Goal: Task Accomplishment & Management: Complete application form

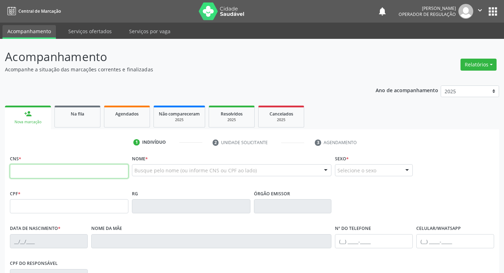
drag, startPoint x: 0, startPoint y: 0, endPoint x: 43, endPoint y: 166, distance: 172.1
click at [43, 166] on input "text" at bounding box center [69, 171] width 118 height 14
click at [60, 168] on input "text" at bounding box center [69, 171] width 118 height 14
click at [60, 167] on input "text" at bounding box center [69, 171] width 118 height 14
type input "700 9039 0662 0596"
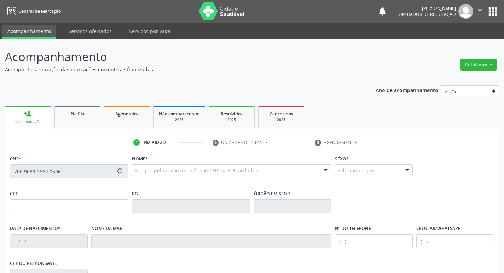
type input "805.292.404-91"
type input "0[DATE]"
type input "[PERSON_NAME]"
type input "[PHONE_NUMBER]"
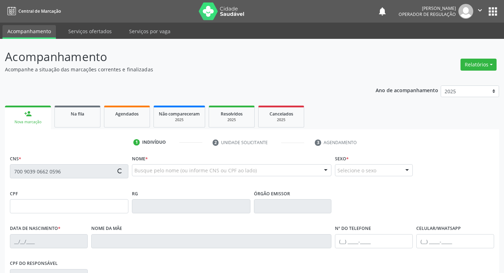
type input "031.841.224-17"
type input "175"
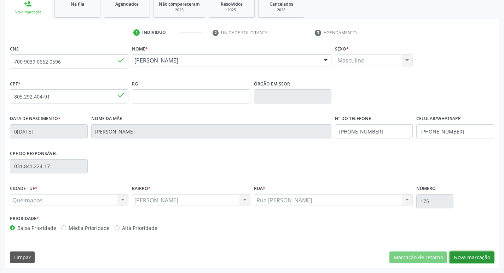
click at [475, 258] on button "Nova marcação" at bounding box center [471, 258] width 45 height 12
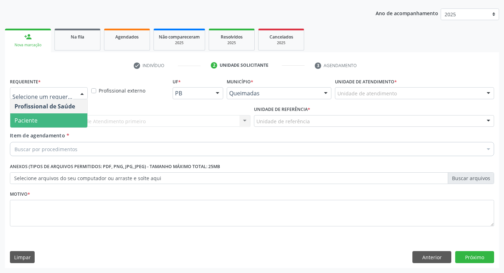
click at [58, 122] on span "Paciente" at bounding box center [48, 120] width 77 height 14
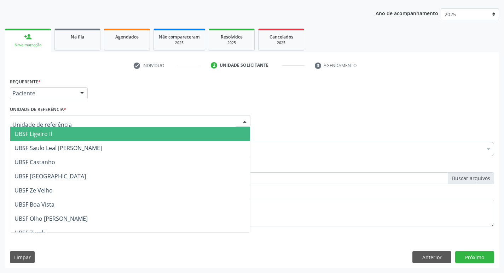
click at [67, 118] on div at bounding box center [130, 121] width 240 height 12
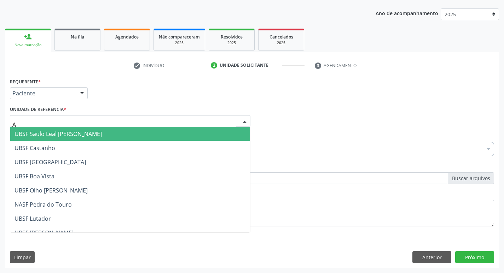
type input "AN"
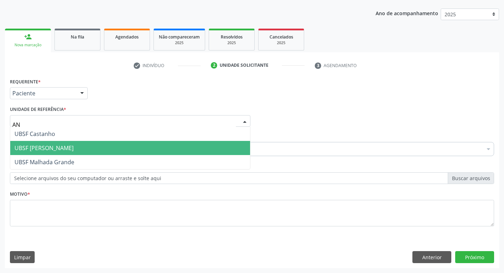
click at [76, 152] on span "UBSF [PERSON_NAME]" at bounding box center [130, 148] width 240 height 14
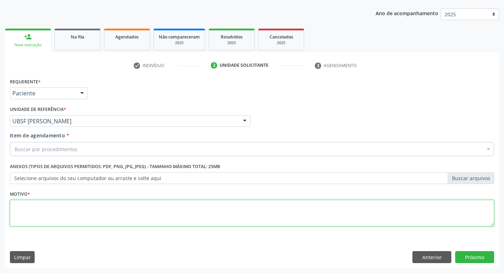
click at [52, 200] on textarea at bounding box center [252, 213] width 484 height 27
type textarea "AVALIACAO"
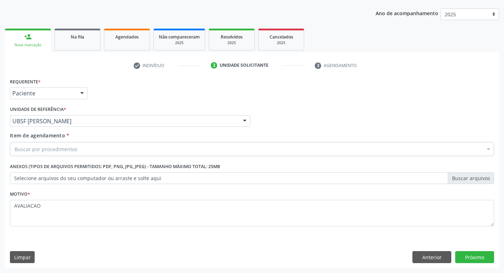
click at [32, 155] on div "Buscar por procedimentos" at bounding box center [252, 149] width 484 height 14
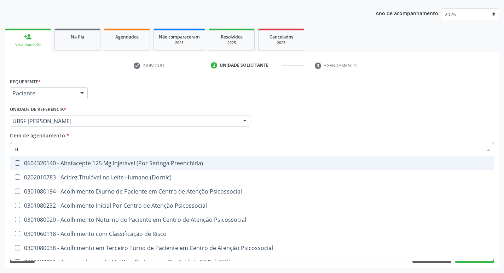
type input "HEMOGR"
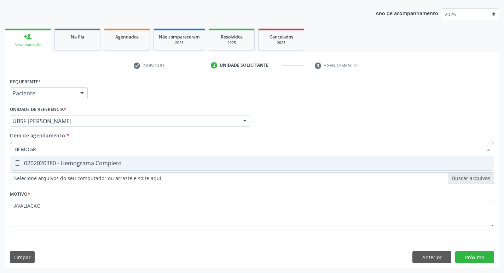
click at [129, 161] on div "0202020380 - Hemograma Completo" at bounding box center [251, 163] width 475 height 6
checkbox Completo "true"
type input "HEMOG"
checkbox Completo "false"
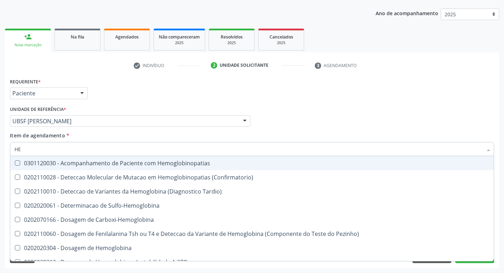
type input "H"
checkbox Completo "false"
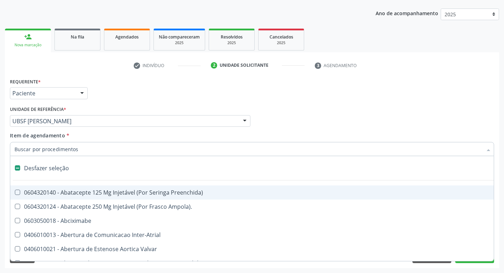
type input "G"
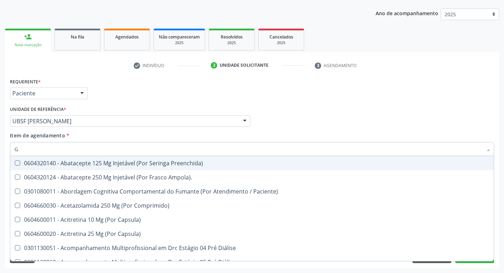
checkbox Completo "true"
type input "GLICOSE"
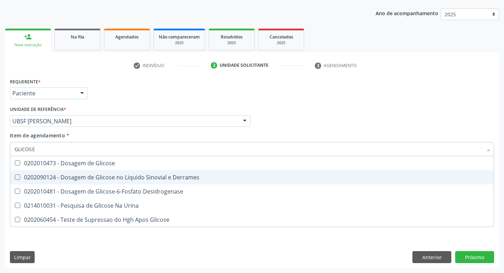
click at [112, 163] on div "0202010473 - Dosagem de Glicose" at bounding box center [251, 163] width 475 height 6
checkbox Glicose "true"
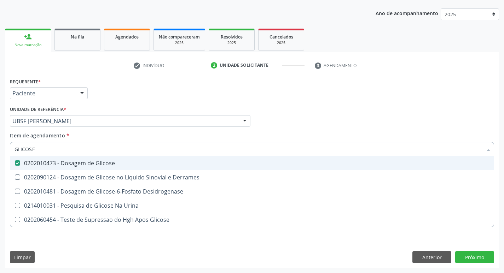
type input "GLICOS"
checkbox Glicose "false"
checkbox Derrames "true"
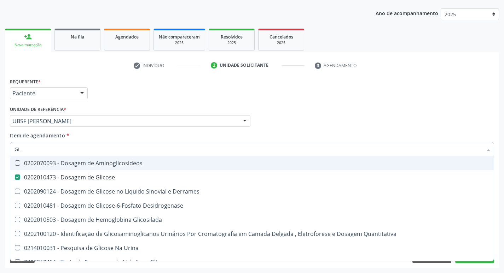
type input "G"
checkbox Glicose "false"
checkbox Derrames "false"
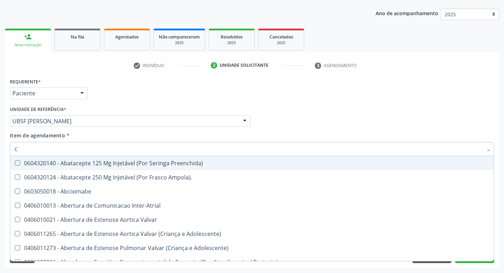
type input "CO"
checkbox Comprimido\) "true"
checkbox Osseo "true"
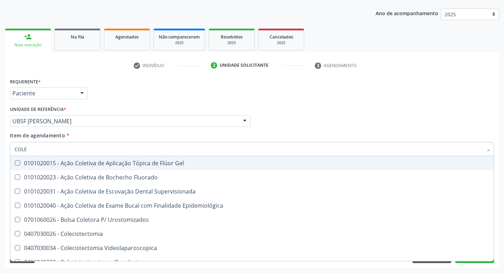
type input "COLES"
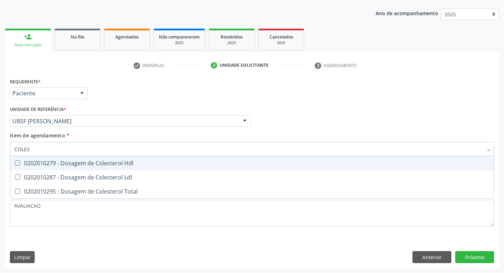
click at [112, 163] on div "0202010279 - Dosagem de Colesterol Hdl" at bounding box center [251, 163] width 475 height 6
checkbox Hdl "true"
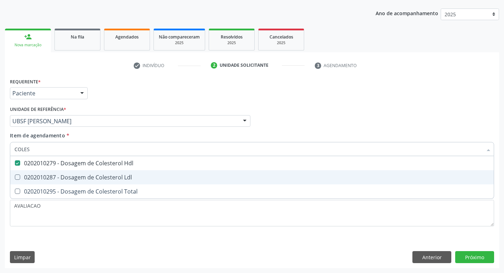
click at [119, 180] on div "0202010287 - Dosagem de Colesterol Ldl" at bounding box center [251, 178] width 475 height 6
checkbox Ldl "true"
type input "COLE"
checkbox Hdl "false"
checkbox Ldl "false"
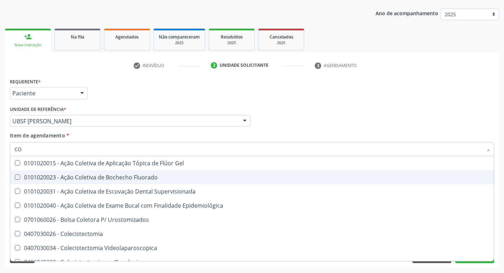
type input "C"
checkbox Hdl "false"
checkbox Ldl "false"
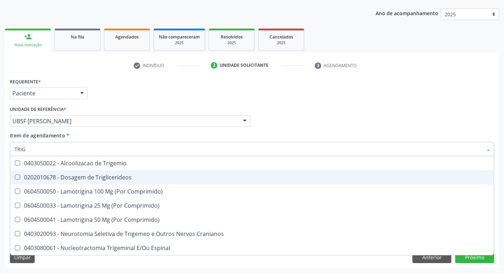
type input "TRIGL"
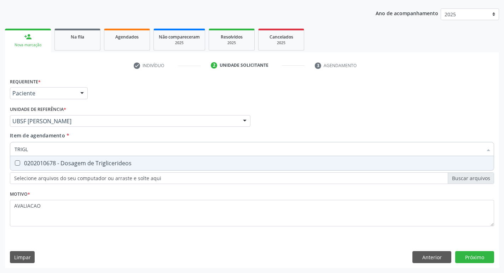
click at [104, 162] on div "0202010678 - Dosagem de Triglicerideos" at bounding box center [251, 163] width 475 height 6
checkbox Triglicerideos "true"
type input "TRIG"
checkbox Triglicerideos "false"
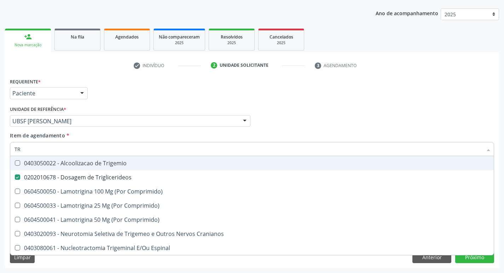
type input "T"
checkbox Triglicerideos "false"
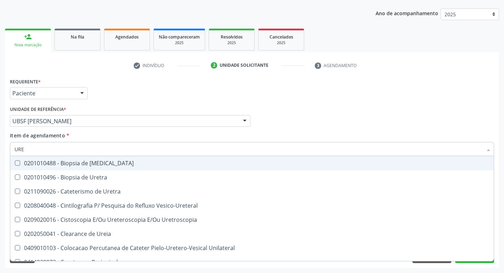
type input "UREI"
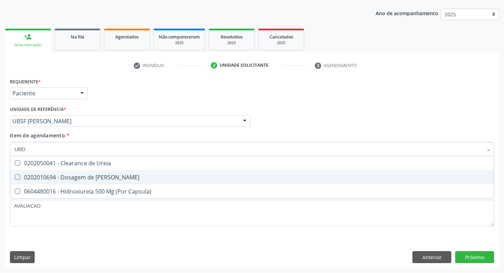
click at [116, 179] on div "0202010694 - Dosagem de [PERSON_NAME]" at bounding box center [251, 178] width 475 height 6
checkbox Ureia "true"
type input "URE"
checkbox Ureia "false"
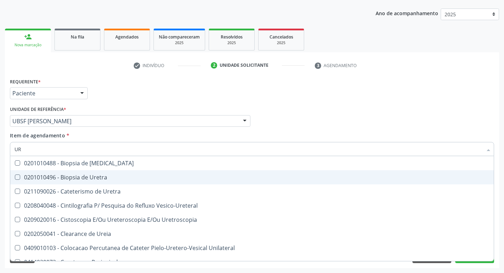
type input "U"
checkbox Ureia "false"
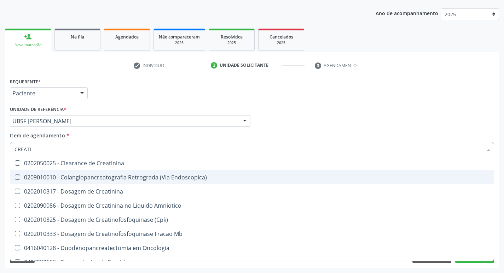
type input "CREATIN"
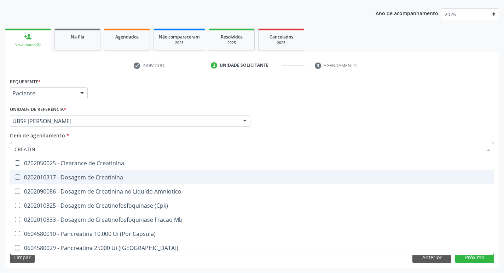
click at [116, 179] on div "0202010317 - Dosagem de Creatinina" at bounding box center [251, 178] width 475 height 6
checkbox Creatinina "true"
type input "CREA"
checkbox Creatinina "false"
checkbox Amniotico "false"
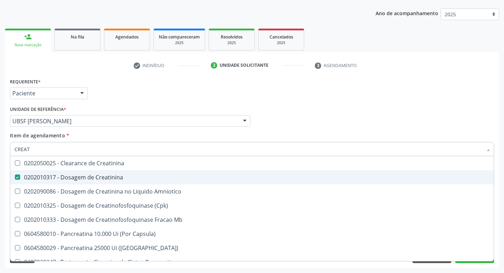
checkbox Mb "true"
type input "C"
checkbox Mb "false"
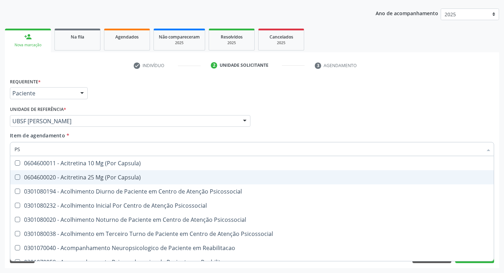
type input "PSA"
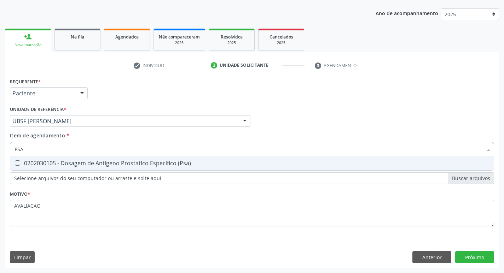
click at [111, 156] on span "0202030105 - Dosagem de Antigeno Prostatico Especifico (Psa)" at bounding box center [251, 163] width 483 height 14
checkbox \(Psa\) "true"
type input "PS"
checkbox \(Psa\) "false"
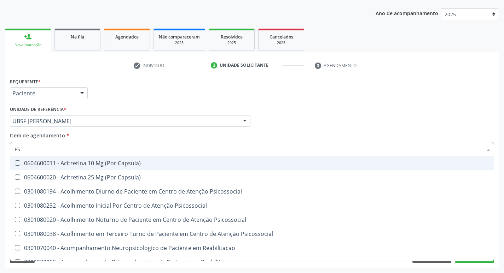
type input "P"
checkbox \(Psa\) "false"
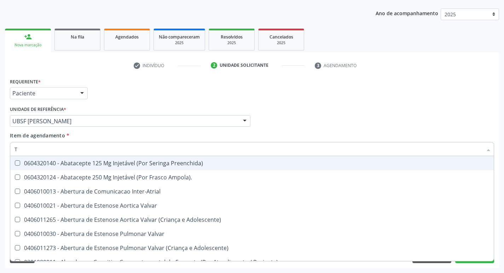
type input "TG"
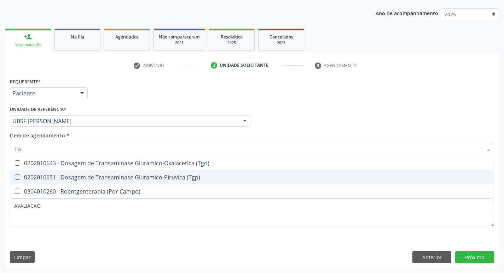
click at [134, 171] on span "0202010651 - Dosagem de Transaminase Glutamico-Piruvica (Tgp)" at bounding box center [251, 177] width 483 height 14
checkbox \(Tgp\) "true"
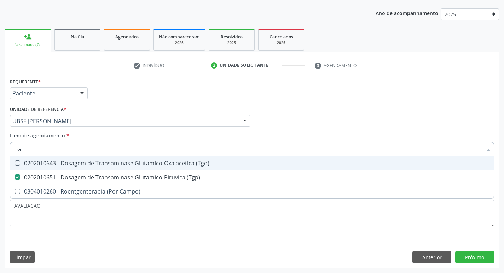
click at [136, 165] on div "0202010643 - Dosagem de Transaminase Glutamico-Oxalacetica (Tgo)" at bounding box center [251, 163] width 475 height 6
checkbox \(Tgo\) "true"
type input "T"
checkbox \(Tgo\) "false"
checkbox \(Tgp\) "false"
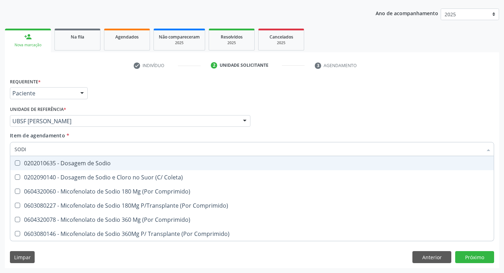
type input "SODIO"
click at [136, 165] on div "0202010635 - Dosagem de Sodio" at bounding box center [251, 163] width 475 height 6
checkbox Sodio "true"
type input "S"
checkbox Sodio "false"
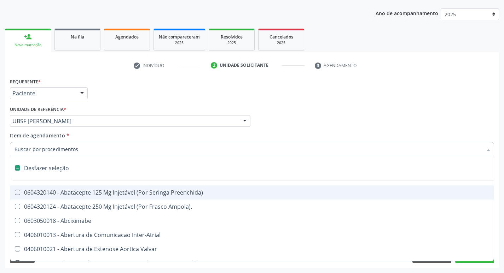
type input "P"
checkbox Conica "true"
checkbox Aortico "true"
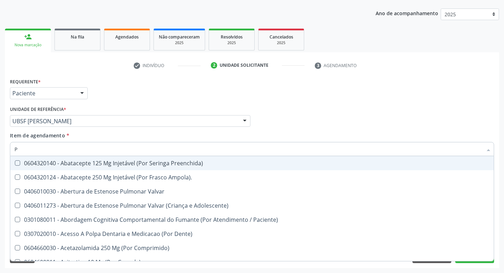
type input "PO"
checkbox \(Psa\) "false"
checkbox \(Tgp\) "false"
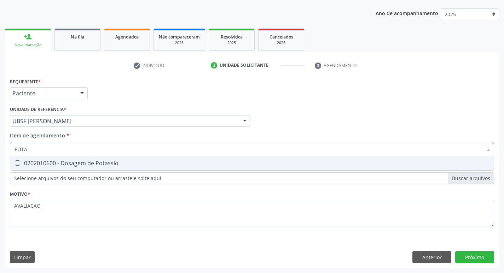
type input "POTAS"
click at [136, 165] on div "0202010600 - Dosagem de Potassio" at bounding box center [251, 163] width 475 height 6
checkbox Potassio "true"
type input "P"
checkbox Potassio "false"
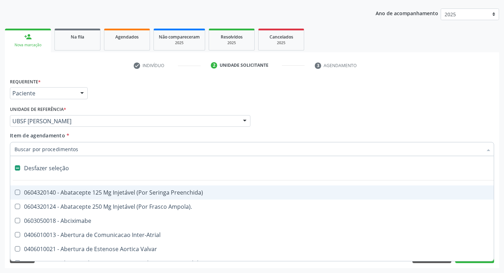
click at [83, 152] on input "Item de agendamento *" at bounding box center [248, 149] width 468 height 14
type input "P"
checkbox Conica "true"
checkbox Supra-Aortica "true"
checkbox Aortico "true"
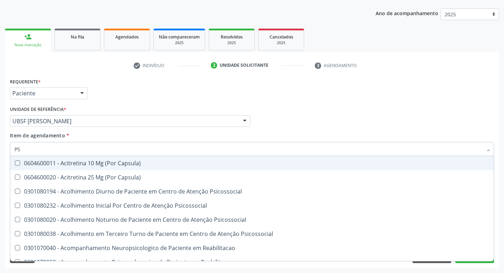
type input "PSA"
checkbox Capsula\) "true"
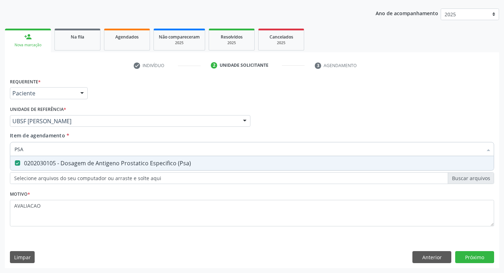
type input "PS"
checkbox \(Psa\) "false"
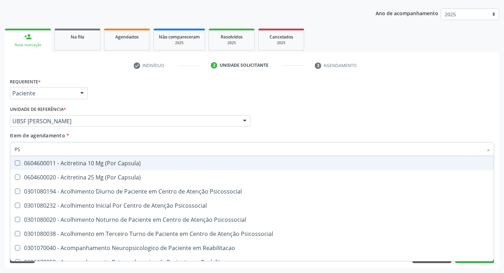
type input "P"
checkbox \(Psa\) "false"
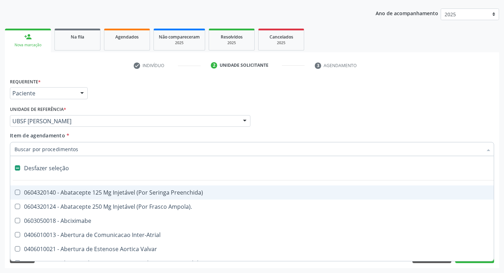
type input "V"
checkbox Cornea "true"
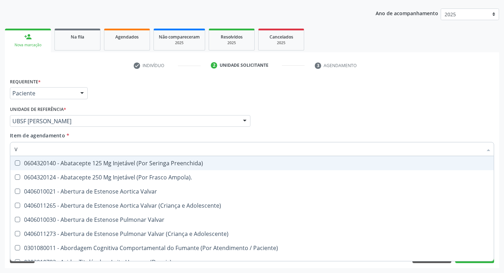
type input "VI"
checkbox Psicoterapia "true"
checkbox \(Tgp\) "false"
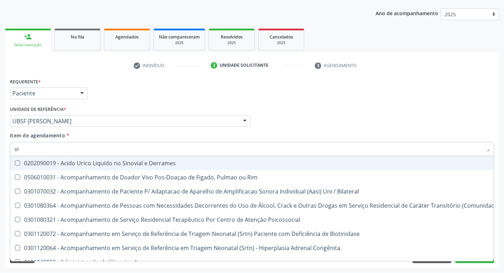
type input "VITAM"
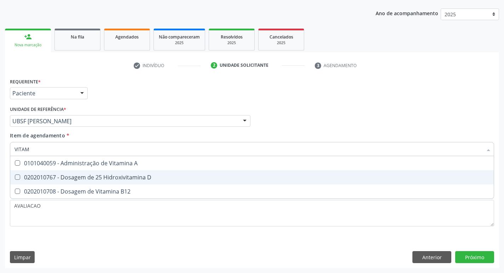
click at [95, 180] on div "0202010767 - Dosagem de 25 Hidroxivitamina D" at bounding box center [251, 178] width 475 height 6
checkbox D "true"
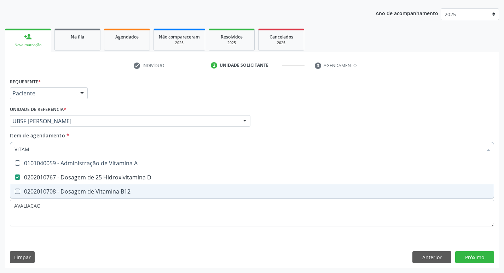
click at [96, 189] on div "0202010708 - Dosagem de Vitamina B12" at bounding box center [251, 192] width 475 height 6
checkbox B12 "true"
type input "VITA"
checkbox D "false"
checkbox B12 "false"
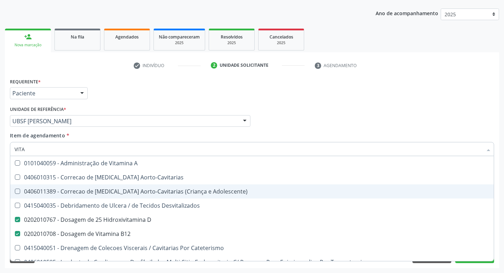
type input "VIT"
checkbox D "false"
checkbox Cateterismo "true"
type input "V"
checkbox B12 "false"
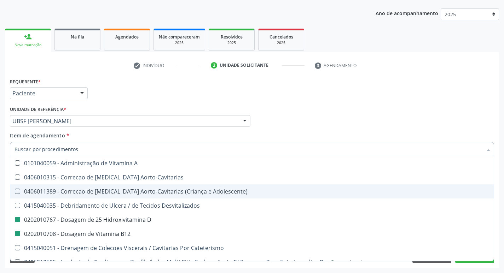
checkbox Cateterismo "false"
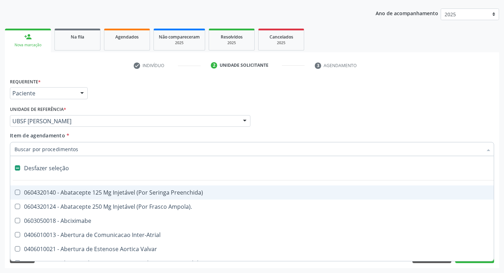
type input "2"
checkbox Total "true"
checkbox \(Coloscopia\) "true"
checkbox Monopolar "true"
checkbox Quadril "true"
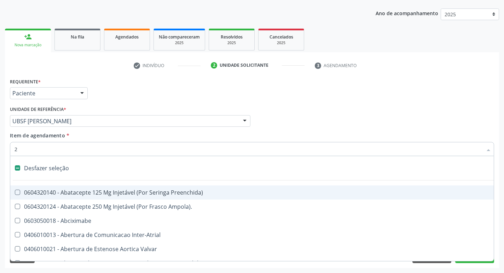
checkbox Biologica "true"
checkbox Vagina "true"
checkbox Conica "true"
checkbox Inter-Ventricular "true"
checkbox Congenita "true"
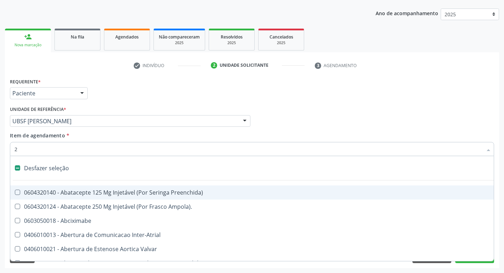
checkbox Adolescente\) "true"
checkbox Aorto-Cavitarias "true"
checkbox Congenita "true"
checkbox Adolescente\) "true"
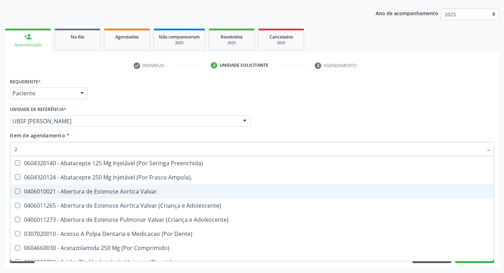
type input "20205001"
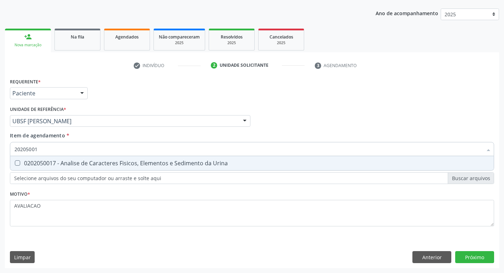
click at [129, 166] on div "0202050017 - Analise de Caracteres Fisicos, Elementos e Sedimento da Urina" at bounding box center [251, 163] width 475 height 6
checkbox Urina "true"
click at [472, 258] on div "Requerente * Paciente Profissional de Saúde Paciente Nenhum resultado encontrad…" at bounding box center [252, 172] width 494 height 192
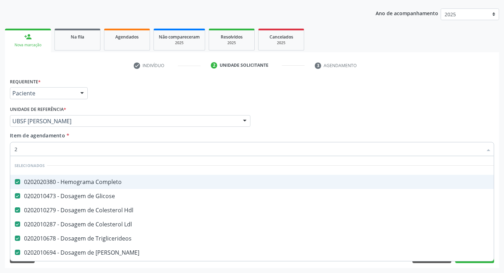
type input "20205001"
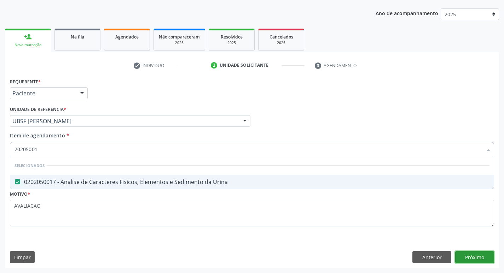
click at [480, 258] on div "Requerente * Paciente Profissional de Saúde Paciente Nenhum resultado encontrad…" at bounding box center [252, 172] width 494 height 192
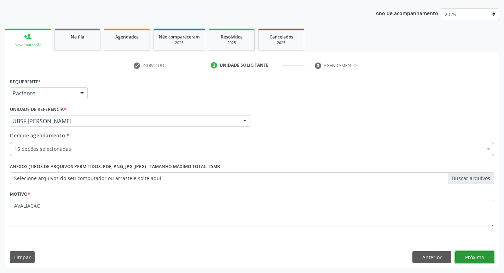
scroll to position [0, 0]
click at [474, 259] on button "Próximo" at bounding box center [474, 257] width 39 height 12
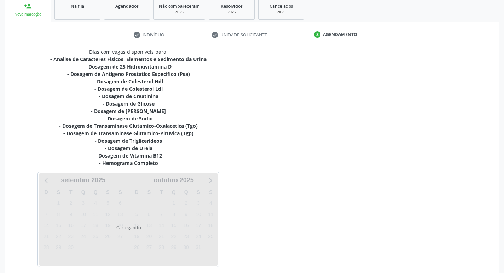
scroll to position [138, 0]
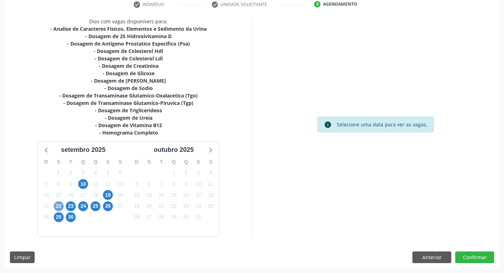
click at [58, 207] on span "22" at bounding box center [59, 206] width 10 height 10
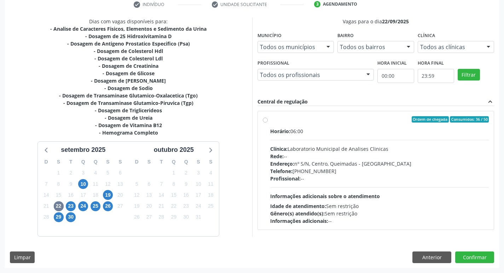
click at [385, 182] on div "Profissional: --" at bounding box center [379, 178] width 219 height 7
click at [268, 123] on input "Ordem de chegada Consumidos: 36 / 50 Horário: 06:00 Clínica: Laboratorio Munici…" at bounding box center [265, 119] width 5 height 6
radio input "true"
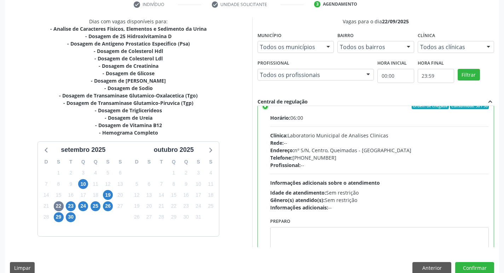
scroll to position [35, 0]
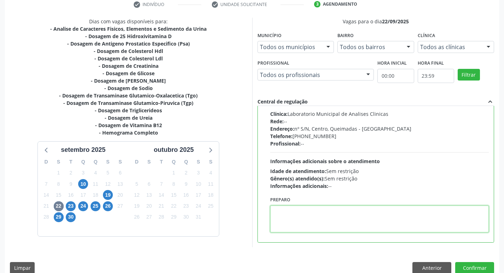
click at [334, 221] on textarea at bounding box center [379, 219] width 219 height 27
paste textarea "IR EM [GEOGRAPHIC_DATA]"
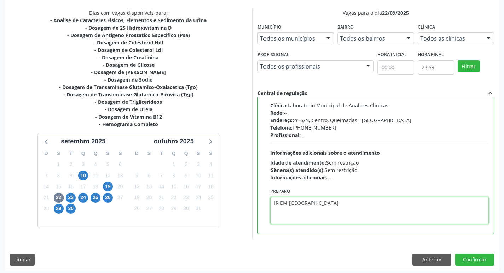
scroll to position [149, 0]
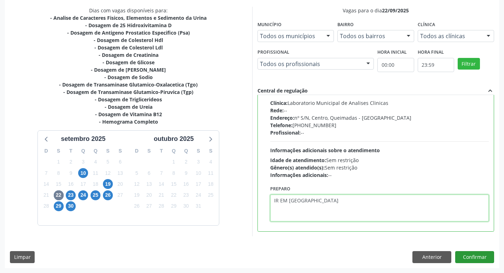
type textarea "IR EM [GEOGRAPHIC_DATA]"
click at [476, 255] on button "Confirmar" at bounding box center [474, 257] width 39 height 12
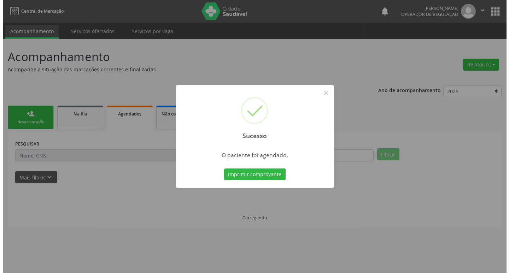
scroll to position [0, 0]
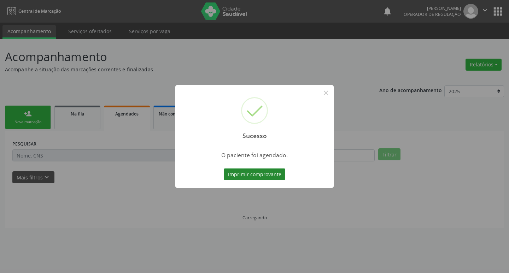
click at [248, 170] on button "Imprimir comprovante" at bounding box center [255, 175] width 62 height 12
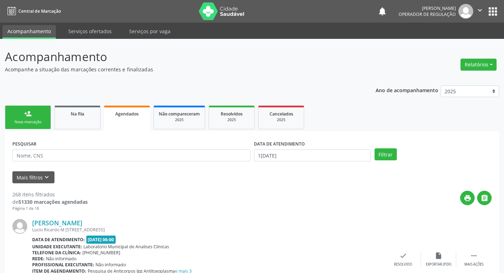
click at [16, 121] on div "Nova marcação" at bounding box center [27, 121] width 35 height 5
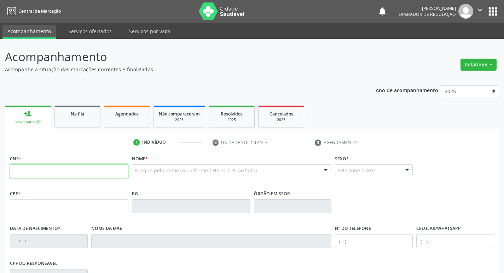
click at [57, 168] on input "text" at bounding box center [69, 171] width 118 height 14
type input "706 0008 5397 6248"
type input "031.841.224-17"
type input "16/01/1969"
type input "Maria Jose da Silva"
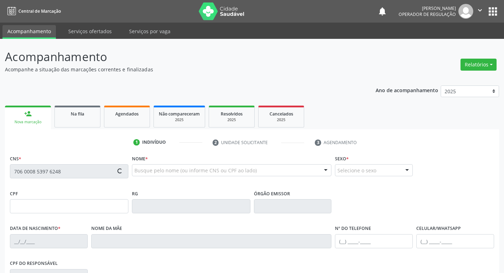
type input "[PHONE_NUMBER]"
type input "175"
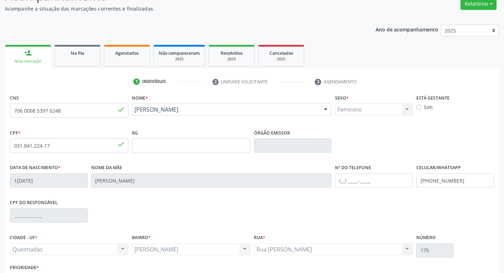
scroll to position [110, 0]
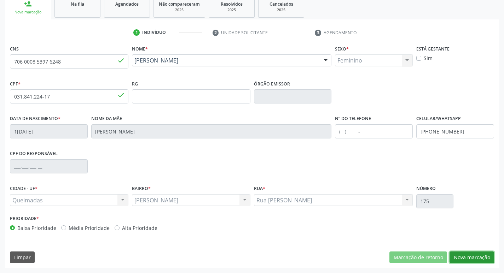
click at [459, 258] on button "Nova marcação" at bounding box center [471, 258] width 45 height 12
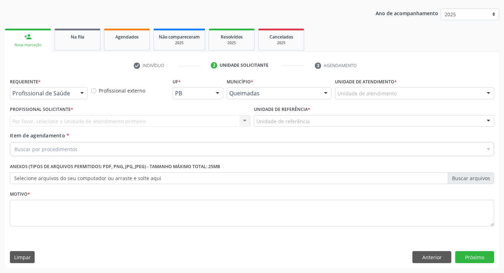
scroll to position [77, 0]
click at [47, 129] on div "Profissional Solicitante * Por favor, selecione a Unidade de Atendimento primei…" at bounding box center [130, 118] width 244 height 28
click at [48, 99] on div "Requerente * Profissional de Saúde Profissional de Saúde Paciente Nenhum result…" at bounding box center [48, 90] width 81 height 28
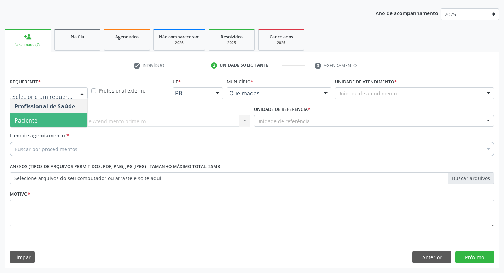
click at [52, 99] on div at bounding box center [49, 93] width 78 height 12
click at [43, 122] on span "Paciente" at bounding box center [48, 120] width 77 height 14
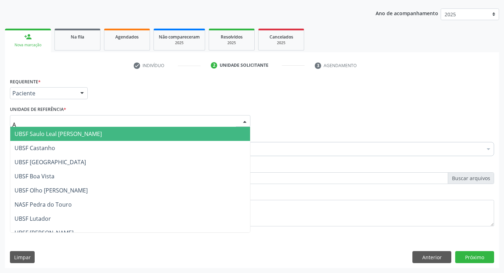
type input "AN"
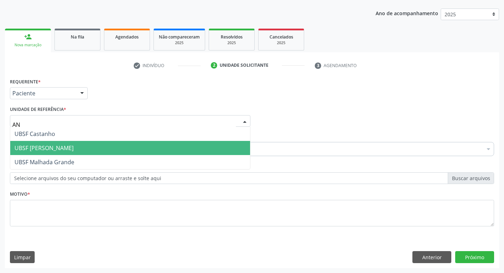
click at [48, 145] on span "UBSF [PERSON_NAME]" at bounding box center [43, 148] width 59 height 8
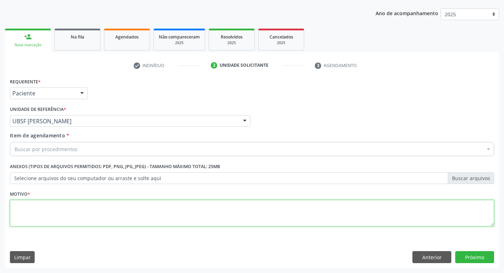
drag, startPoint x: 31, startPoint y: 205, endPoint x: 11, endPoint y: 190, distance: 25.5
click at [30, 204] on textarea at bounding box center [252, 213] width 484 height 27
type textarea "AVALIACAO"
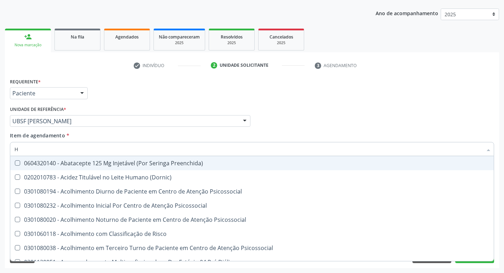
type input "HEMOGR"
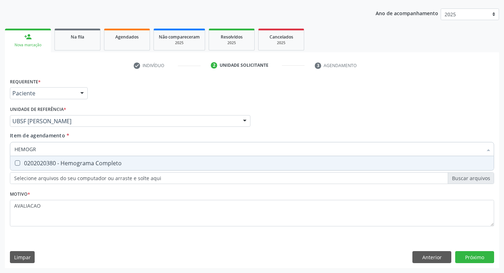
click at [82, 166] on div "0202020380 - Hemograma Completo" at bounding box center [251, 163] width 475 height 6
checkbox Completo "true"
type input "HEMOG"
checkbox Completo "false"
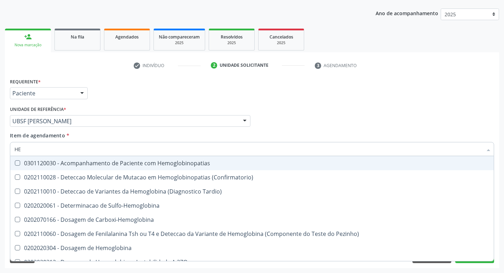
type input "H"
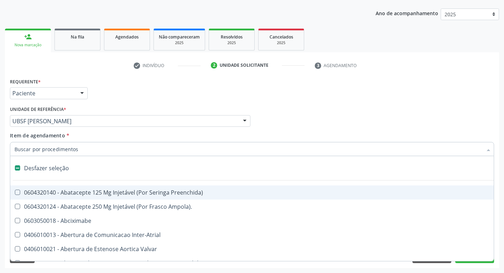
checkbox Capsula\) "false"
type input "G"
checkbox Persistente "true"
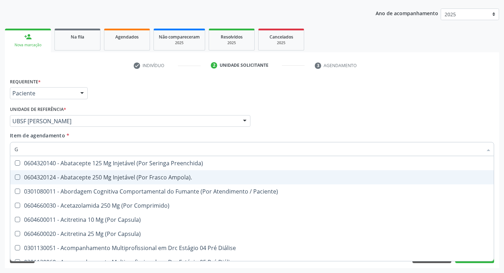
type input "GLICOSE"
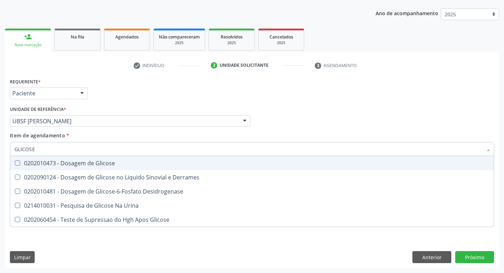
click at [105, 163] on div "0202010473 - Dosagem de Glicose" at bounding box center [251, 163] width 475 height 6
checkbox Glicose "true"
type input "GLICOS"
checkbox Glicose "false"
checkbox Derrames "true"
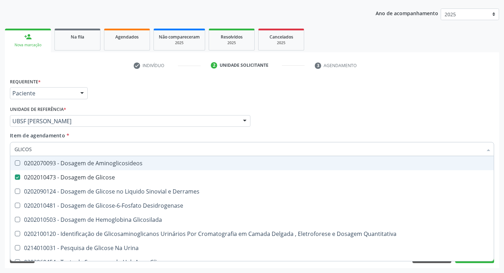
type input "GLICO"
checkbox Glicose "false"
checkbox Derrames "true"
type input "GLI"
checkbox Derrames "false"
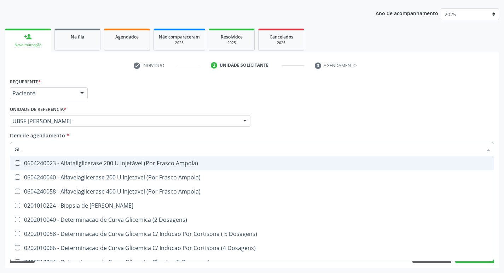
type input "G"
checkbox Glicose "false"
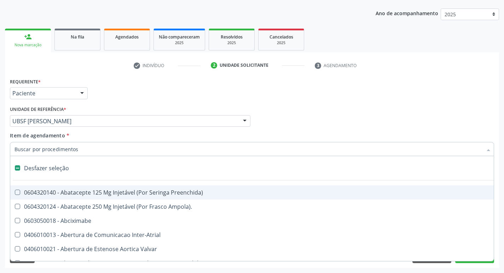
type input "H"
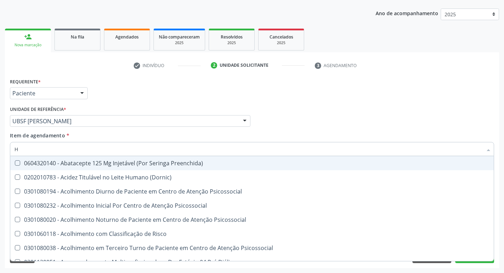
checkbox Completo "true"
type input "HEMOGLOBINA G"
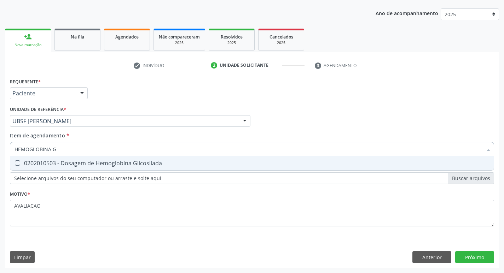
click at [111, 167] on span "0202010503 - Dosagem de Hemoglobina Glicosilada" at bounding box center [251, 163] width 483 height 14
checkbox Glicosilada "true"
type input "HEMOGLOBINA"
checkbox Glicosilada "false"
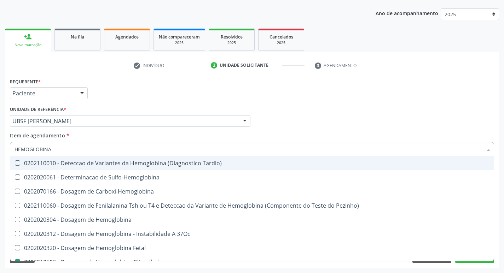
type input "HEMOGLOBIN"
checkbox Glicosilada "false"
checkbox Hemoglobina "true"
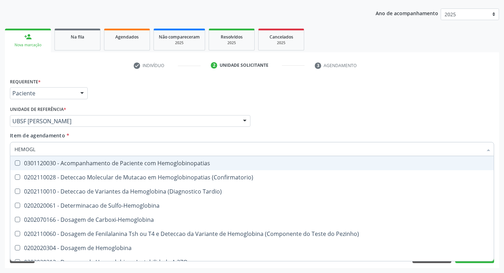
type input "HEMOG"
checkbox S "true"
type input "H"
checkbox Glicosilada "false"
checkbox S "false"
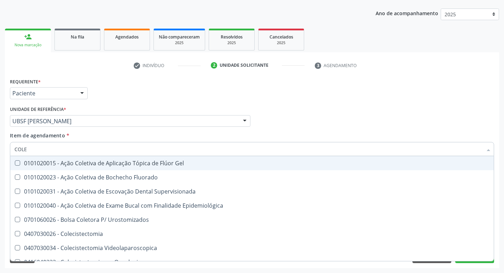
type input "COLES"
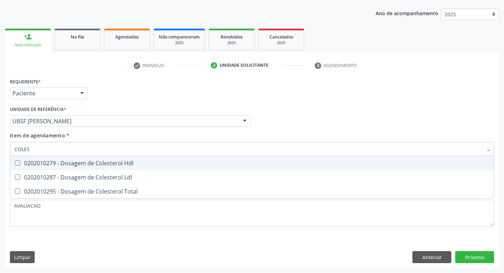
click at [76, 170] on span "0202010279 - Dosagem de Colesterol Hdl" at bounding box center [251, 163] width 483 height 14
checkbox Hdl "true"
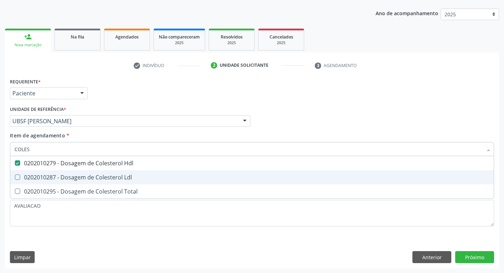
click at [78, 177] on div "0202010287 - Dosagem de Colesterol Ldl" at bounding box center [251, 178] width 475 height 6
checkbox Ldl "true"
type input "COLE"
checkbox Hdl "false"
checkbox Ldl "false"
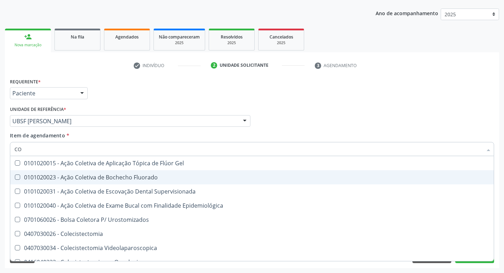
type input "C"
checkbox Hdl "false"
checkbox Ldl "false"
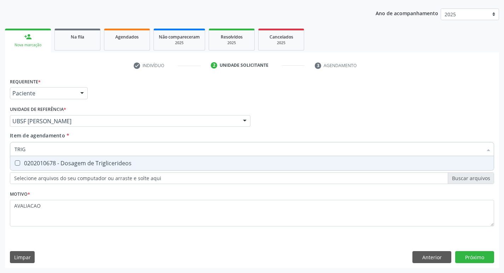
type input "TRIGL"
click at [72, 163] on div "0202010678 - Dosagem de Triglicerideos" at bounding box center [251, 163] width 475 height 6
checkbox Triglicerideos "true"
type input "TRIG"
checkbox Triglicerideos "false"
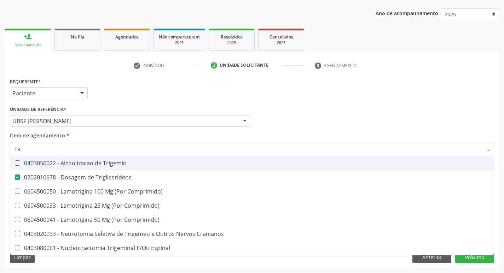
type input "T"
checkbox Triglicerideos "false"
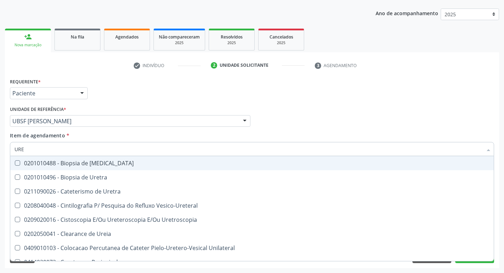
type input "UREI"
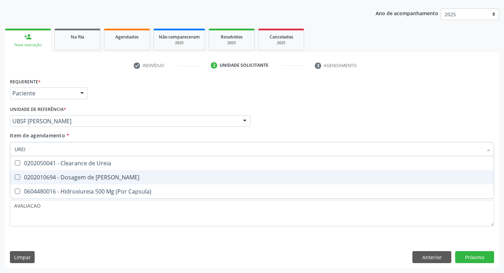
click at [80, 178] on div "0202010694 - Dosagem de [PERSON_NAME]" at bounding box center [251, 178] width 475 height 6
checkbox Ureia "true"
type input "URE"
checkbox Ureia "false"
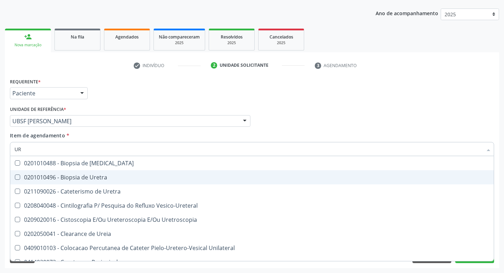
type input "U"
checkbox Ureia "false"
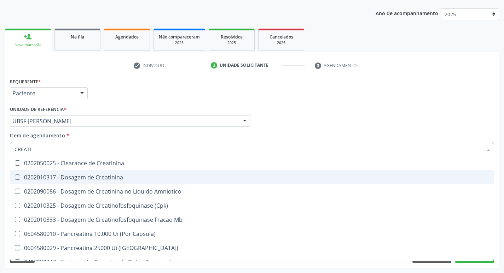
type input "CREATIN"
click at [80, 178] on div "0202010317 - Dosagem de Creatinina" at bounding box center [251, 178] width 475 height 6
checkbox Creatinina "true"
type input "CREAT"
checkbox Creatinina "false"
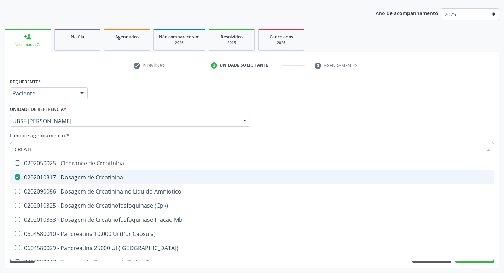
checkbox Amniotico "true"
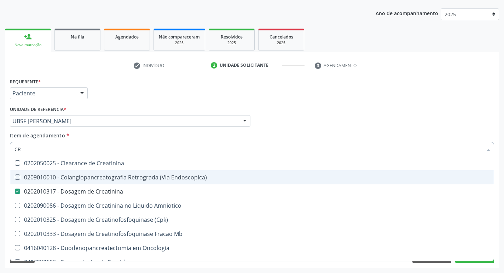
type input "C"
checkbox Creatinina "false"
checkbox \(Cpk\) "false"
checkbox Oncologia "false"
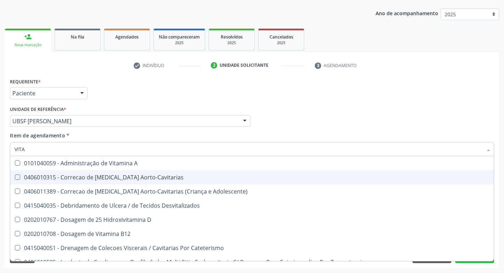
type input "VITAM"
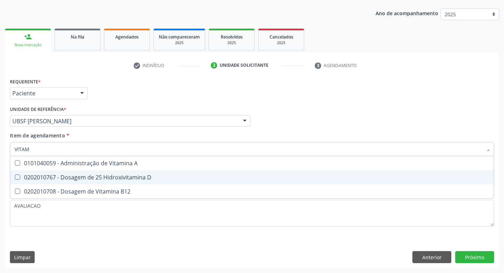
click at [80, 178] on div "0202010767 - Dosagem de 25 Hidroxivitamina D" at bounding box center [251, 178] width 475 height 6
checkbox D "true"
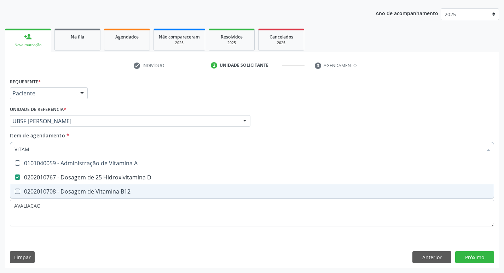
click at [83, 189] on div "0202010708 - Dosagem de Vitamina B12" at bounding box center [251, 192] width 475 height 6
checkbox B12 "true"
type input "VITA"
checkbox D "false"
checkbox B12 "false"
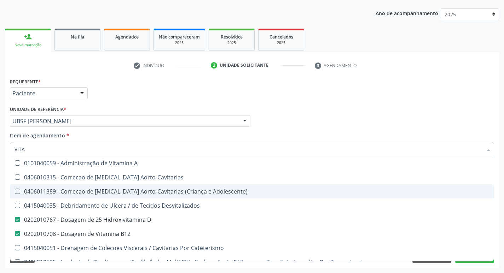
type input "VIT"
checkbox D "false"
checkbox Cateterismo "true"
type input "V"
checkbox B12 "false"
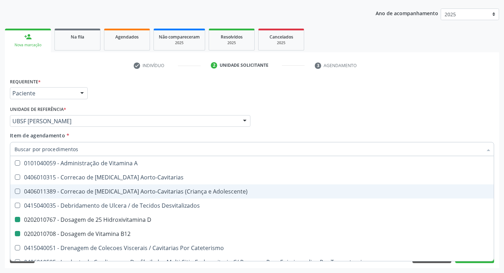
checkbox Cateterismo "false"
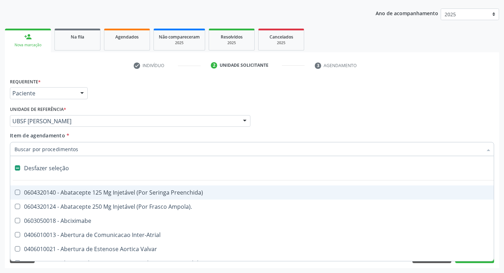
type input "2"
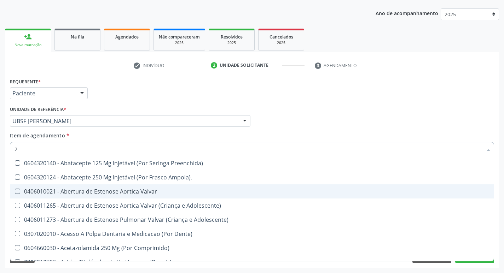
checkbox D "true"
checkbox Hdl "true"
checkbox Ldl "true"
checkbox Creatinina "true"
checkbox Glicose "true"
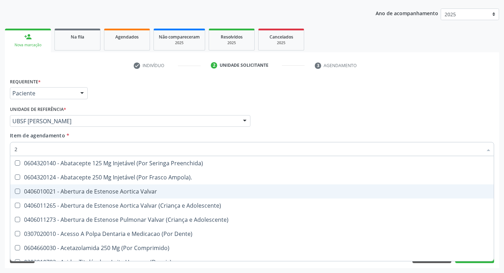
checkbox Glicosilada "true"
checkbox Triglicerideos "true"
checkbox Ureia "true"
checkbox B12 "true"
type input "20205001"
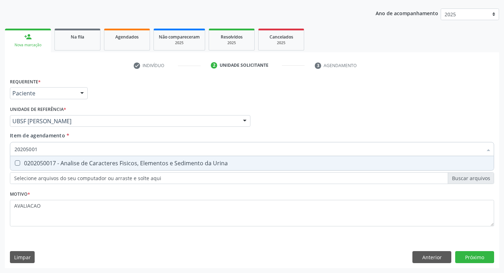
click at [119, 166] on div "0202050017 - Analise de Caracteres Fisicos, Elementos e Sedimento da Urina" at bounding box center [251, 163] width 475 height 6
checkbox Urina "true"
click at [476, 259] on div "Requerente * Paciente Profissional de Saúde Paciente Nenhum resultado encontrad…" at bounding box center [252, 172] width 494 height 192
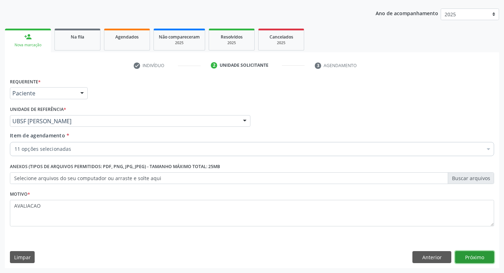
click at [483, 255] on button "Próximo" at bounding box center [474, 257] width 39 height 12
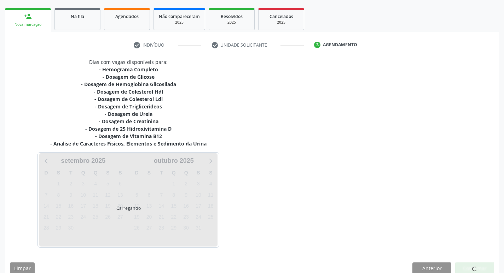
scroll to position [109, 0]
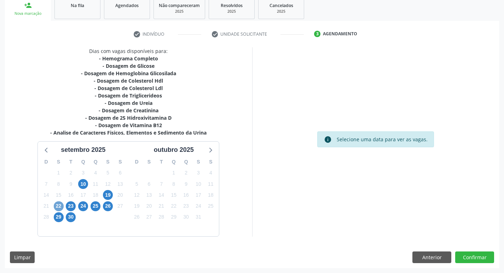
click at [59, 208] on span "22" at bounding box center [59, 206] width 10 height 10
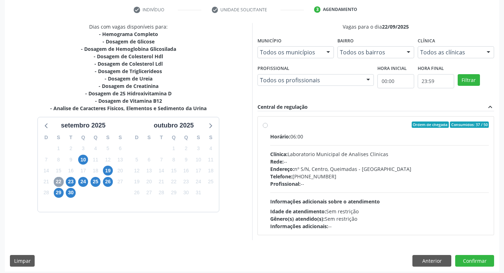
scroll to position [136, 0]
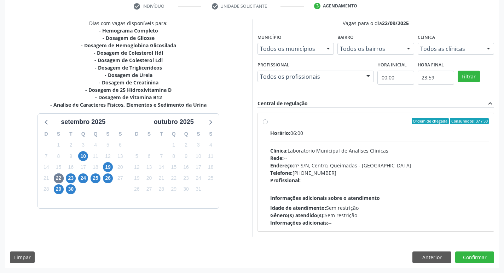
click at [325, 166] on div "Endereço: nº S/N, Centro, Queimadas - PB" at bounding box center [379, 165] width 219 height 7
click at [268, 124] on input "Ordem de chegada Consumidos: 37 / 50 Horário: 06:00 Clínica: Laboratorio Munici…" at bounding box center [265, 121] width 5 height 6
radio input "true"
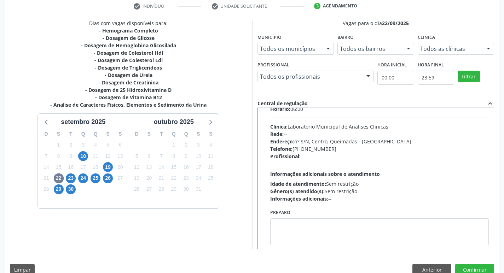
scroll to position [35, 0]
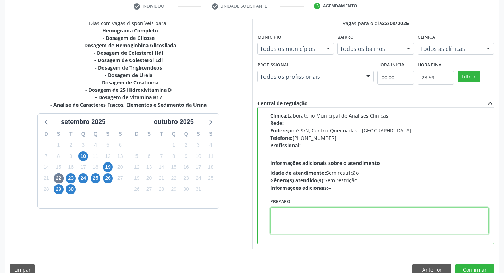
click at [313, 216] on textarea at bounding box center [379, 220] width 219 height 27
paste textarea "IR EM [GEOGRAPHIC_DATA]"
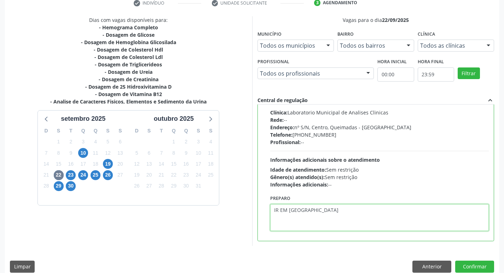
scroll to position [149, 0]
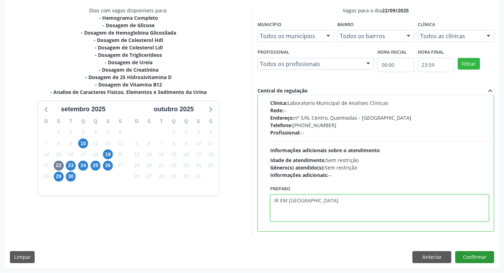
type textarea "IR EM [GEOGRAPHIC_DATA]"
drag, startPoint x: 474, startPoint y: 253, endPoint x: 470, endPoint y: 255, distance: 4.5
click at [470, 255] on button "Confirmar" at bounding box center [474, 257] width 39 height 12
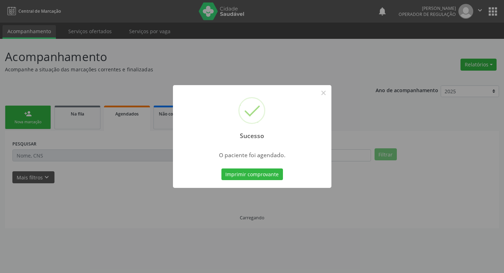
scroll to position [0, 0]
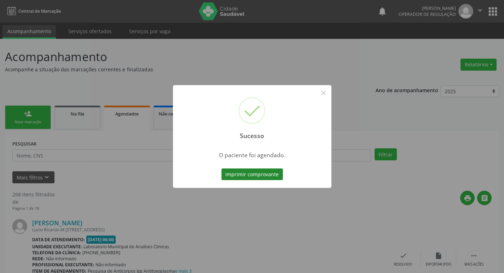
click at [255, 178] on button "Imprimir comprovante" at bounding box center [252, 175] width 62 height 12
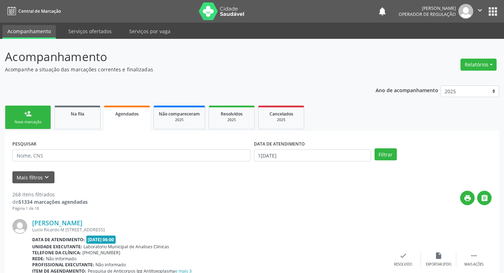
click at [45, 113] on div "Sucesso × O paciente foi agendado. Imprimir comprovante Cancel" at bounding box center [252, 136] width 504 height 273
click at [42, 122] on div "Nova marcação" at bounding box center [27, 121] width 35 height 5
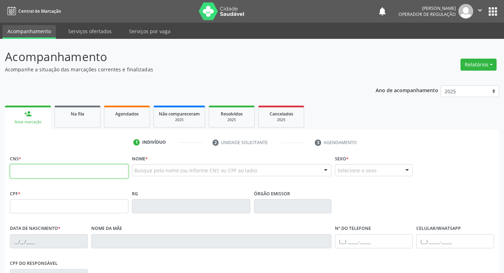
click at [42, 168] on input "text" at bounding box center [69, 171] width 118 height 14
type input "702 1037 2322 5292"
type input "013.899.224-05"
type input "29/07/1950"
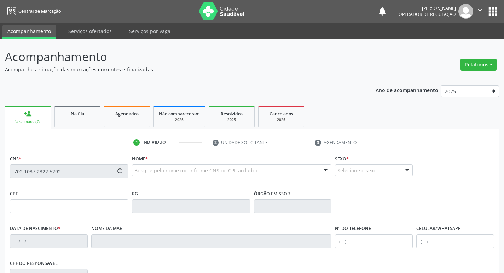
type input "Marina Santos de Andrade"
type input "(83) 99948-5488"
type input "114"
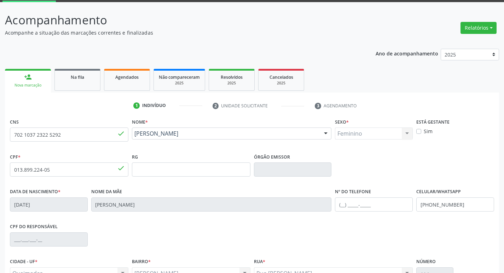
scroll to position [110, 0]
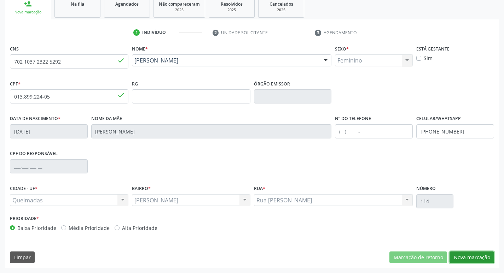
click at [472, 262] on button "Nova marcação" at bounding box center [471, 258] width 45 height 12
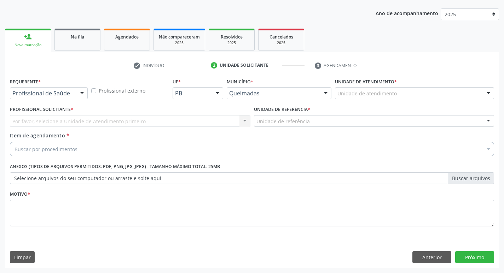
scroll to position [77, 0]
click at [32, 101] on div "Requerente * Profissional de Saúde Profissional de Saúde Paciente Nenhum result…" at bounding box center [48, 90] width 81 height 28
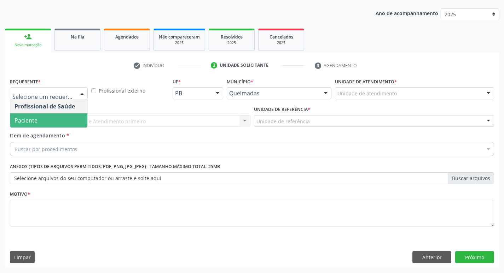
click at [50, 124] on span "Paciente" at bounding box center [48, 120] width 77 height 14
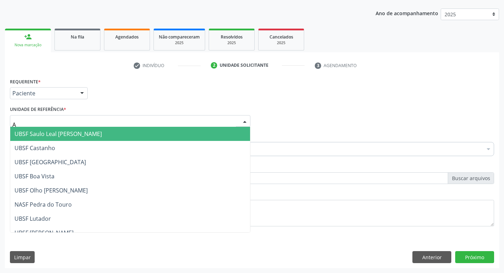
type input "AN"
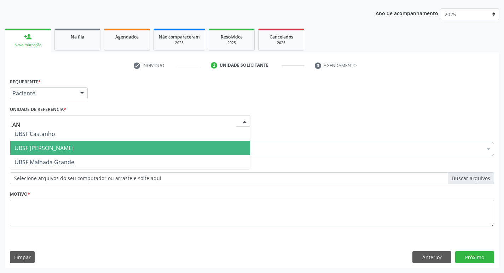
click at [74, 142] on span "UBSF [PERSON_NAME]" at bounding box center [130, 148] width 240 height 14
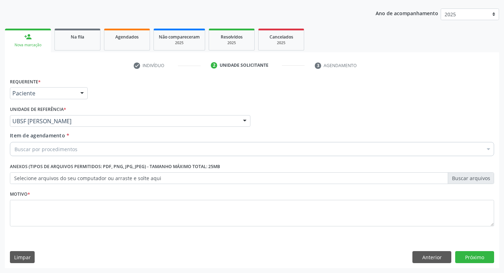
click at [88, 196] on div "Motivo *" at bounding box center [252, 207] width 484 height 37
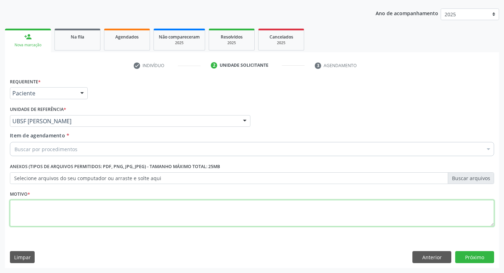
click at [87, 216] on textarea at bounding box center [252, 213] width 484 height 27
type textarea "AVALIACAO"
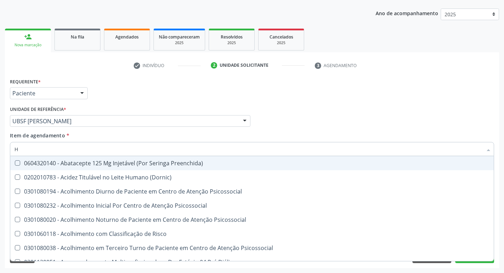
type input "HEMOGR"
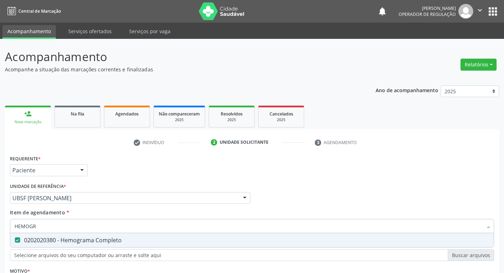
scroll to position [77, 0]
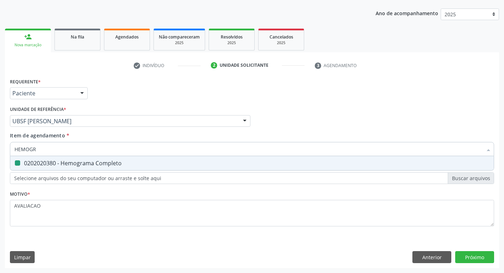
type input "HEMOG"
checkbox Completo "false"
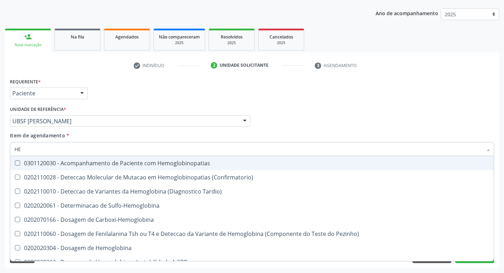
type input "H"
checkbox Completo "false"
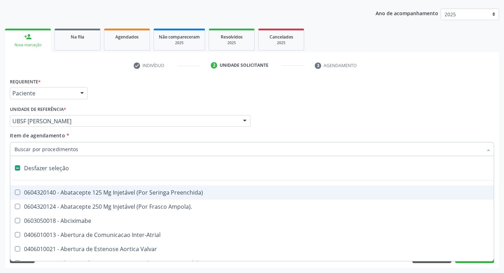
type input "G"
checkbox Persistente "true"
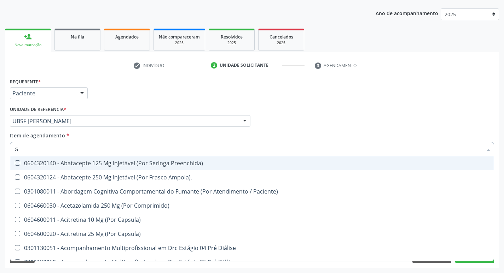
type input "GLICOSE"
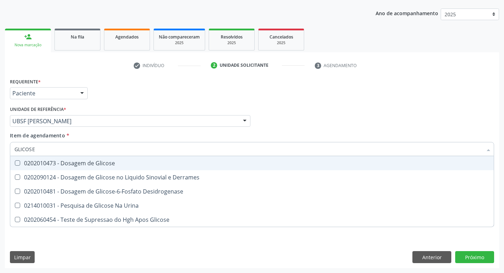
click at [106, 160] on div "0202010473 - Dosagem de Glicose" at bounding box center [251, 163] width 475 height 6
checkbox Glicose "true"
type input "GLICOS"
checkbox Glicose "false"
checkbox Derrames "true"
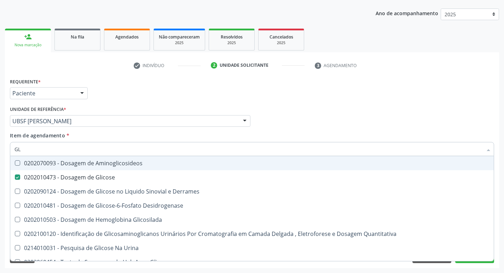
type input "G"
checkbox Glicose "false"
checkbox Derrames "false"
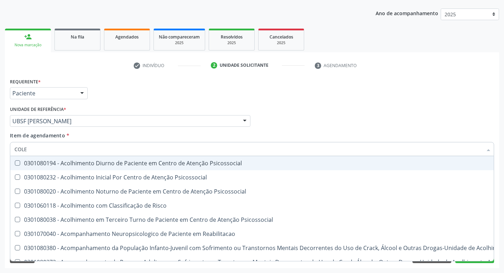
type input "COLES"
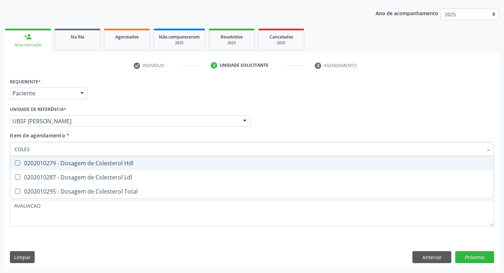
click at [106, 160] on div "0202010279 - Dosagem de Colesterol Hdl" at bounding box center [251, 163] width 475 height 6
checkbox Hdl "true"
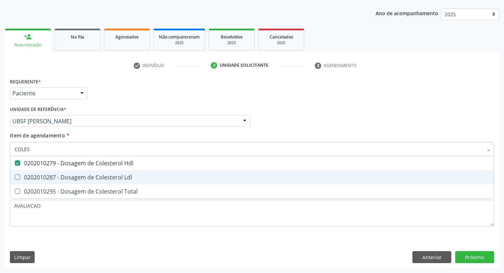
click at [109, 179] on div "0202010287 - Dosagem de Colesterol Ldl" at bounding box center [251, 178] width 475 height 6
checkbox Ldl "true"
type input "COLE"
checkbox Hdl "false"
checkbox Ldl "false"
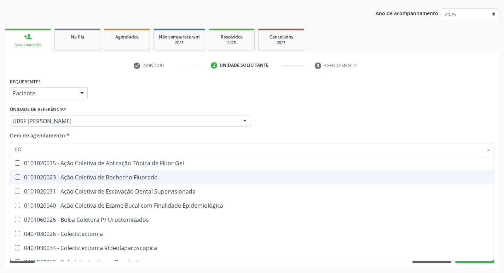
type input "C"
checkbox Hdl "false"
checkbox Ldl "false"
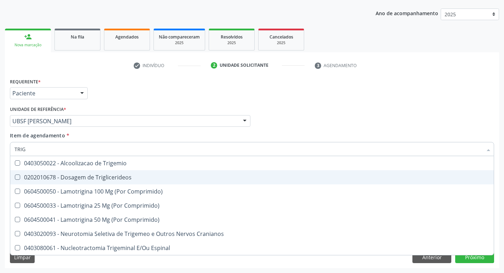
type input "TRIGL"
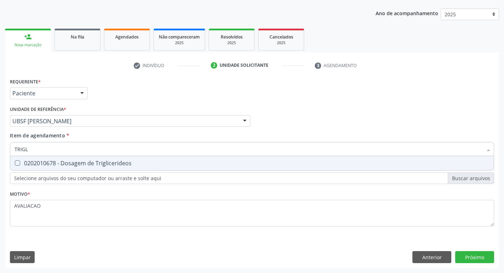
click at [106, 165] on div "0202010678 - Dosagem de Triglicerideos" at bounding box center [251, 163] width 475 height 6
checkbox Triglicerideos "true"
type input "TRIG"
checkbox Triglicerideos "false"
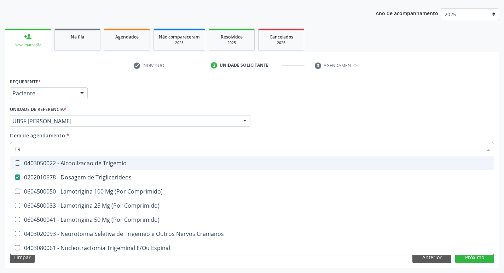
type input "T"
type input "UREI"
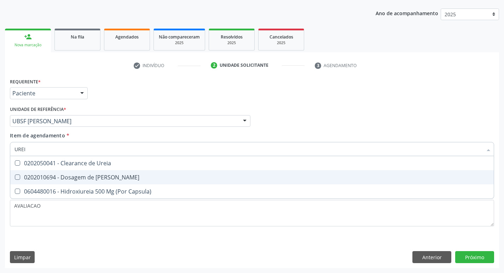
click at [102, 176] on div "0202010694 - Dosagem de [PERSON_NAME]" at bounding box center [251, 178] width 475 height 6
checkbox Ureia "true"
type input "URE"
checkbox Ureia "false"
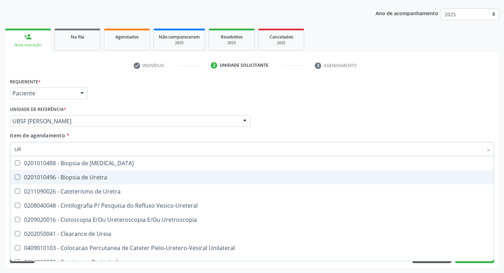
type input "U"
checkbox Ureia "false"
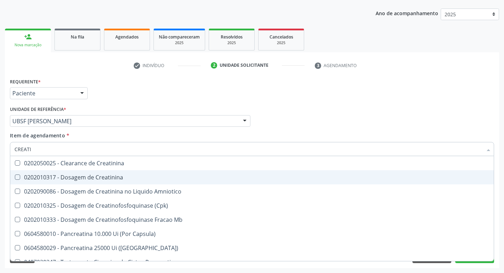
type input "CREATIN"
click at [102, 176] on div "0202010317 - Dosagem de Creatinina" at bounding box center [251, 178] width 475 height 6
checkbox Creatinina "true"
type input "CREAT"
checkbox Creatinina "false"
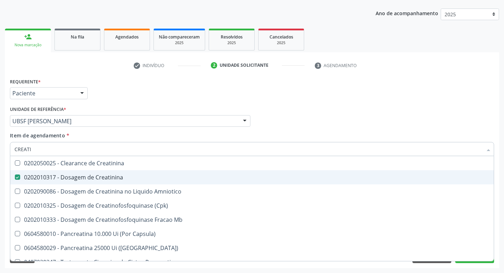
checkbox Amniotico "true"
type input "C"
checkbox Amniotico "false"
checkbox Mb "false"
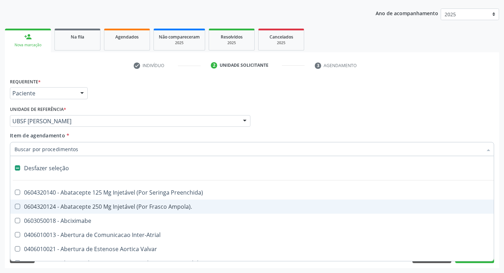
type input "H"
checkbox Lactente\) "true"
checkbox Convencional\) "true"
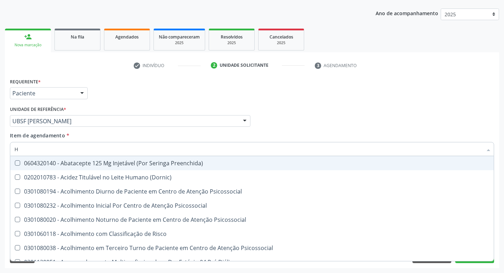
type input "HEMOGLOBINA G"
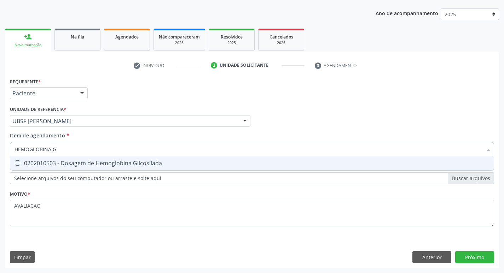
click at [100, 172] on div "Requerente * Paciente Profissional de Saúde Paciente Nenhum resultado encontrad…" at bounding box center [252, 156] width 484 height 160
click at [0, 0] on div "Desfazer seleção" at bounding box center [0, 0] width 0 height 0
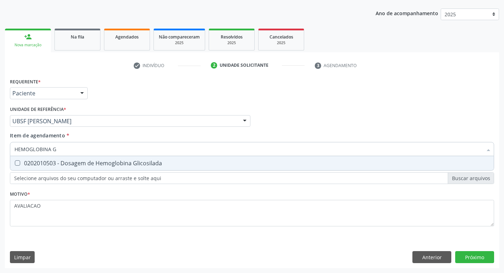
click at [31, 154] on div "HEMOGLOBINA G" at bounding box center [252, 149] width 484 height 14
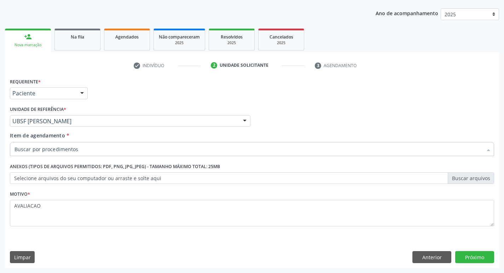
click at [31, 152] on input "Item de agendamento *" at bounding box center [248, 149] width 468 height 14
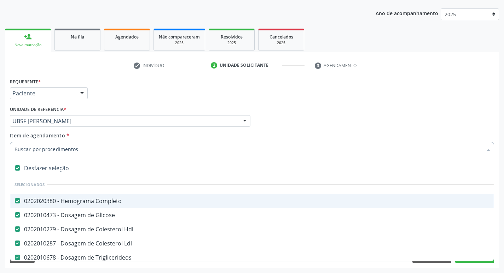
click at [17, 168] on label at bounding box center [17, 167] width 5 height 5
checkbox input "false"
checkbox Completo "false"
checkbox Glicose "false"
checkbox Hdl "false"
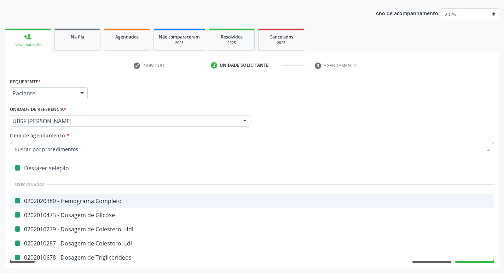
checkbox Ldl "false"
checkbox Triglicerideos "false"
checkbox Ureia "false"
checkbox Creatinina "false"
checkbox Preenchida\) "false"
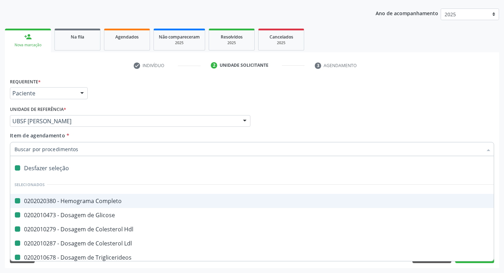
checkbox Ampola\)\ "false"
checkbox Abciximabe "false"
checkbox Inter-Atrial "false"
checkbox Valvar "false"
checkbox Adolescente\) "false"
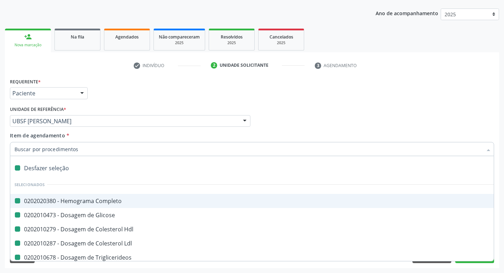
checkbox Valvar "false"
checkbox Adolescente\) "false"
checkbox Paciente\) "false"
checkbox Dente\) "false"
checkbox Comprimido\) "false"
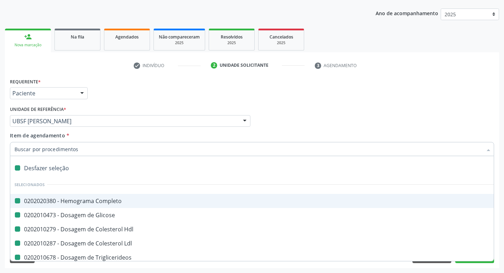
checkbox \(Dornic\) "false"
checkbox Derrames "false"
checkbox Capsula\) "false"
checkbox Psicossocial "false"
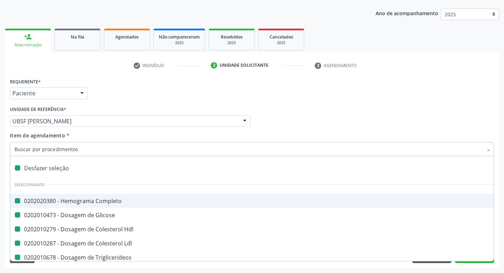
checkbox Psicossocial "false"
checkbox Risco "false"
checkbox Psicossocial "false"
checkbox Diálise "false"
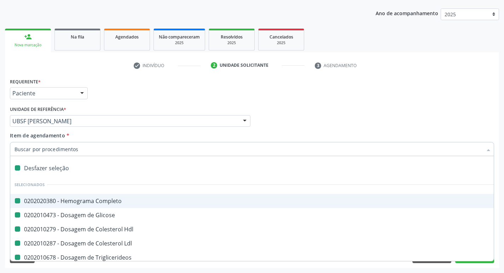
checkbox Diálise "false"
checkbox Reabilitacao "false"
checkbox \(Uai\)\ "false"
checkbox Rim "false"
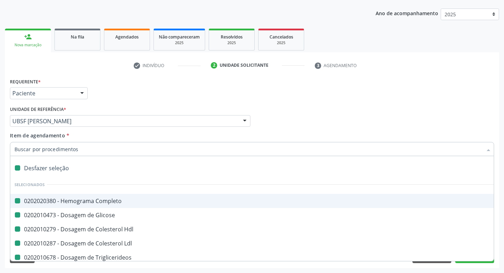
checkbox Fenilcetonuria "false"
checkbox Cistica "false"
checkbox Congenito "false"
checkbox Coclear "false"
checkbox Queimado "false"
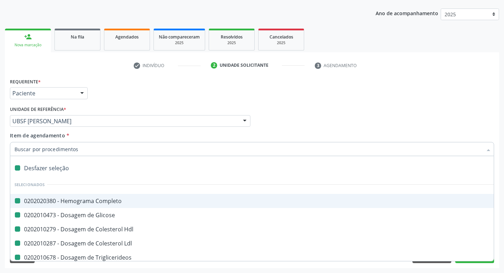
checkbox Bilateral "false"
checkbox Queimado "false"
checkbox Trabalho "false"
checkbox Multiprofissional "false"
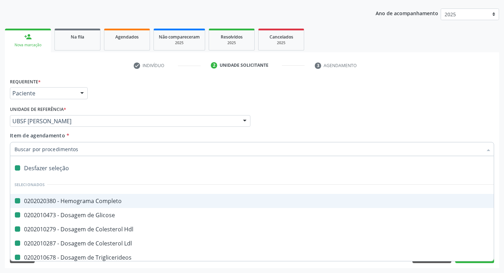
checkbox Cornea "false"
checkbox Pancreas "false"
checkbox Multiprofissional "false"
checkbox Hemoglobinopatias "false"
checkbox Coclear "false"
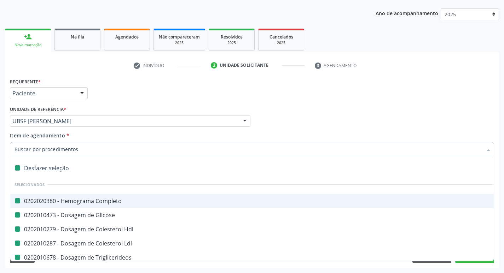
checkbox Osso "false"
checkbox Alternativa "false"
checkbox Terapeutica\) "false"
checkbox Nutricional "false"
checkbox Órgãos "false"
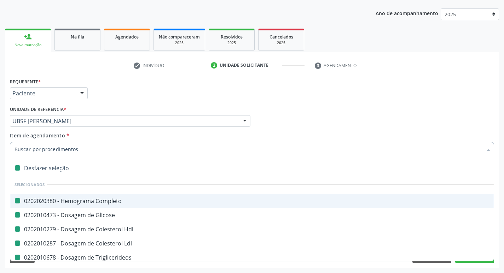
checkbox \(Uaa\)\ "false"
checkbox Terapêuticas\)\ "false"
checkbox Psicossocial "false"
checkbox Paciente\/Mês "false"
checkbox Tonometria "false"
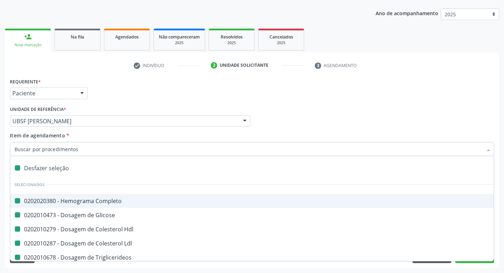
checkbox Biotinidase "false"
checkbox Congênita\ "false"
checkbox Clinico "false"
checkbox Pós-Operatorio "false"
checkbox Genético "false"
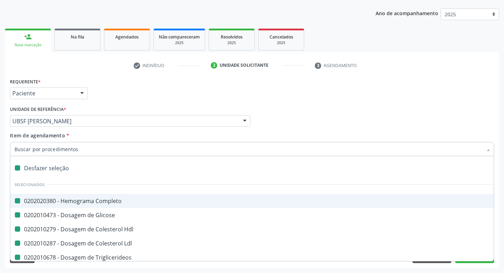
checkbox Preenchida\) "false"
checkbox Rodas "false"
checkbox Quadril "false"
checkbox Tronco "false"
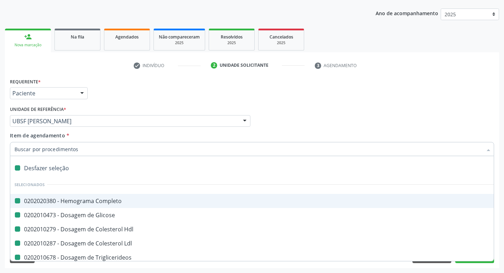
checkbox Locomoção "false"
checkbox Oftalmológica "false"
checkbox Ortopedica "false"
checkbox Dentária "false"
checkbox Rodas "false"
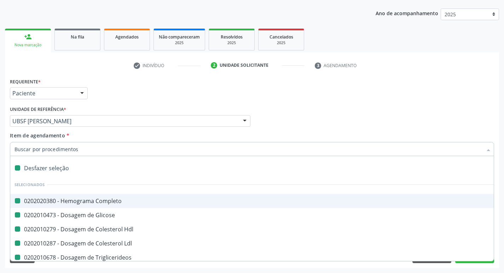
checkbox Rodas "false"
checkbox Adenograma "false"
checkbox Adenoidectomia "false"
checkbox I\) "false"
checkbox Especializada\ "false"
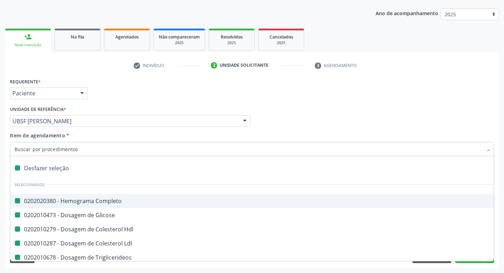
checkbox Paciente\) "false"
checkbox Parenteral\) "false"
checkbox A "false"
checkbox Terapeutica "false"
checkbox Arterial "false"
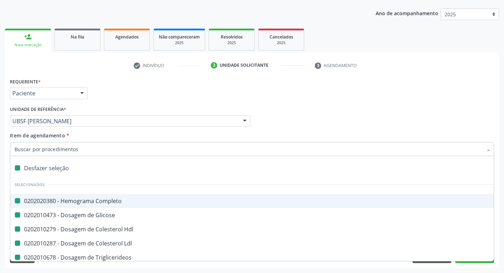
checkbox Transeptal "false"
checkbox Cnrac\) "false"
checkbox S\/Pernoite "false"
checkbox Acompanhante "false"
checkbox Paciente "false"
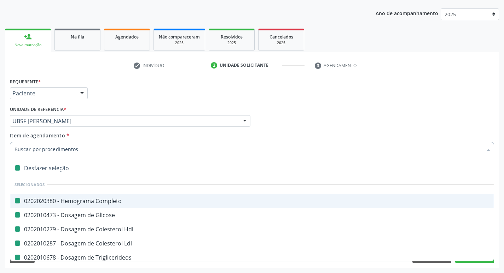
checkbox Cnrac\) "false"
checkbox S\/Pernoite "false"
checkbox Agudizadas "false"
checkbox Oclusal "false"
checkbox Vaginal "false"
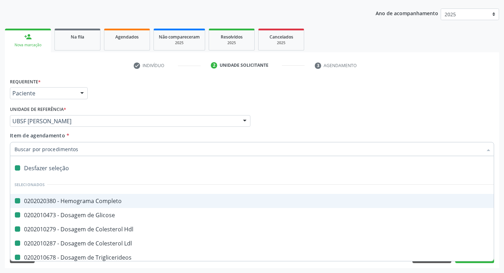
checkbox Ml\) "false"
checkbox Angiografico\) "false"
checkbox Trigemio "false"
checkbox Hepático "false"
checkbox Craniano "false"
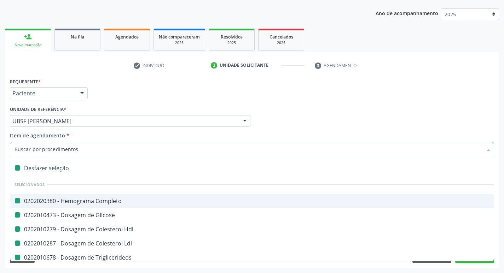
checkbox Capsula\) "false"
checkbox Ampola\) "false"
checkbox Frasco-Ampola\) "false"
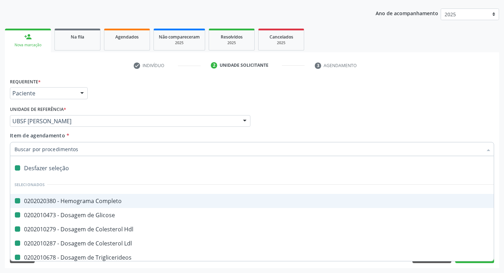
checkbox Frasco-Ampola\) "false"
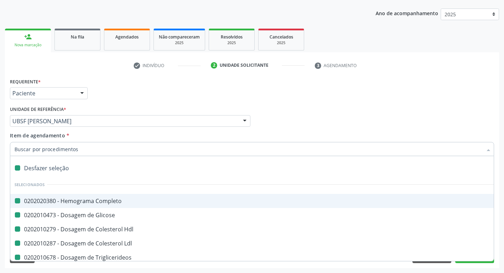
checkbox Frasco-Ampola\) "false"
checkbox Preenchida\) "false"
checkbox Frasco-Ampola\) "false"
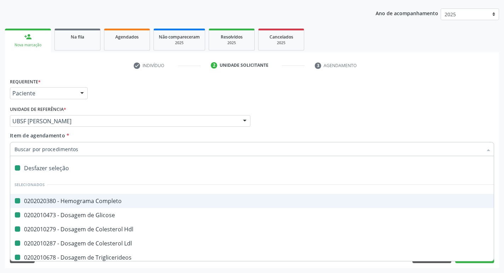
checkbox Ampola\) "false"
checkbox Simples "false"
checkbox Ar "false"
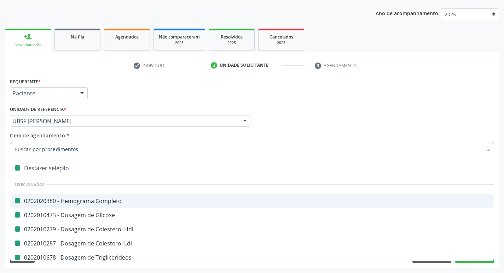
checkbox Miotendinoso "false"
checkbox Pé "false"
checkbox Pé\) "false"
checkbox Columela "false"
checkbox Bucomaxilofacial "false"
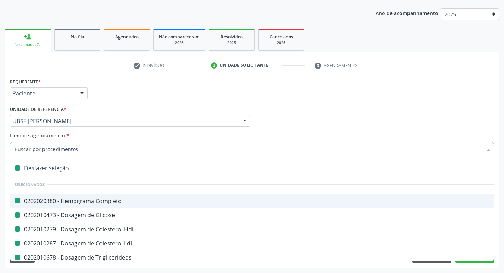
checkbox Ampola\) "false"
checkbox Crâniofacial "false"
checkbox Comprimido\) "false"
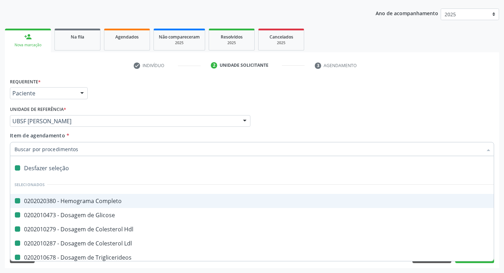
checkbox Revestido\) "false"
checkbox Amigdalectomia "false"
checkbox Adenoidectomia "false"
checkbox Amniocentese "false"
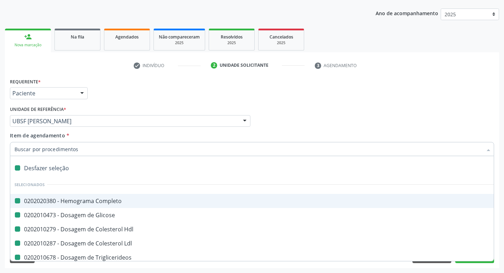
checkbox Amnioscopia "false"
checkbox Pulmonares "false"
checkbox Esquerdo "false"
checkbox Adolescente\) "false"
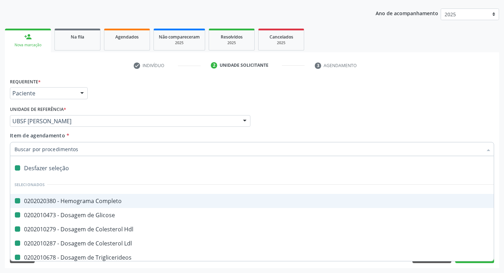
checkbox Inferiores "false"
checkbox Oncologia "false"
checkbox Tarso "false"
checkbox Oncologia "false"
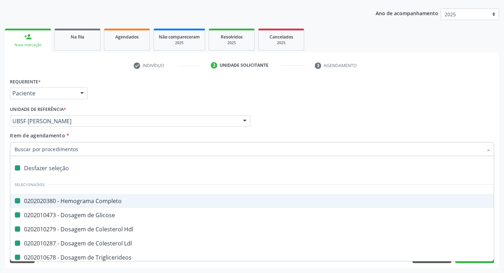
checkbox Reto "false"
checkbox Oncologia "false"
checkbox Reto "false"
checkbox Penis "false"
checkbox Oncologia "false"
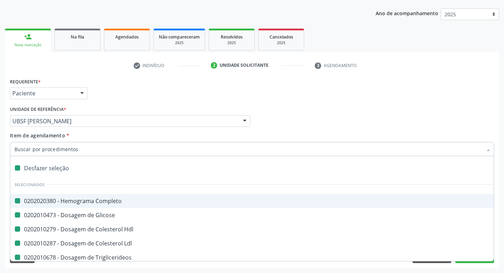
checkbox Dedo "false"
click at [65, 153] on input "Item de agendamento *" at bounding box center [248, 149] width 468 height 14
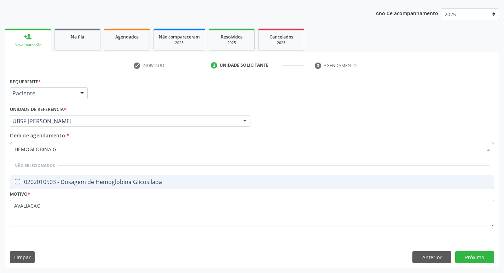
click at [118, 175] on span "0202010503 - Dosagem de Hemoglobina Glicosilada" at bounding box center [251, 182] width 483 height 14
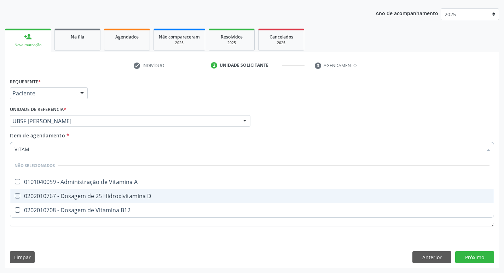
drag, startPoint x: 121, startPoint y: 195, endPoint x: 121, endPoint y: 202, distance: 7.5
click at [121, 196] on div "0202010767 - Dosagem de 25 Hidroxivitamina D" at bounding box center [251, 196] width 475 height 6
click at [120, 211] on div "0202010708 - Dosagem de Vitamina B12" at bounding box center [251, 210] width 475 height 6
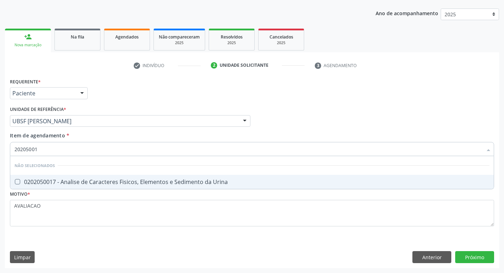
click at [130, 175] on span "0202050017 - Analise de Caracteres Fisicos, Elementos e Sedimento da Urina" at bounding box center [251, 182] width 483 height 14
click at [469, 253] on div "Requerente * Paciente Profissional de Saúde Paciente Nenhum resultado encontrad…" at bounding box center [252, 172] width 494 height 192
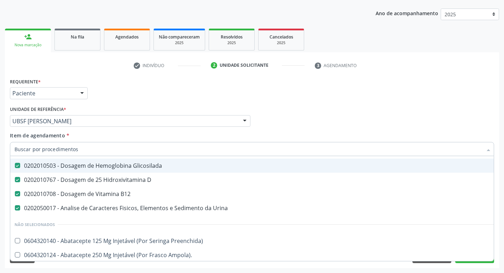
scroll to position [0, 0]
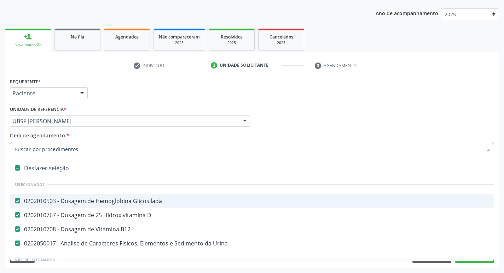
click at [433, 122] on div "Profissional Solicitante Por favor, selecione a Unidade de Atendimento primeiro…" at bounding box center [251, 118] width 487 height 28
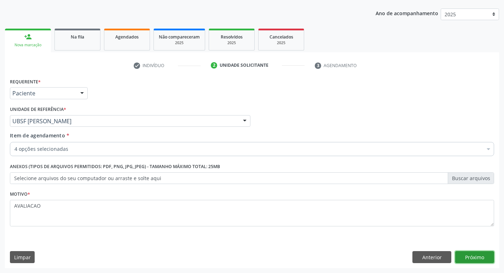
click at [481, 258] on button "Próximo" at bounding box center [474, 257] width 39 height 12
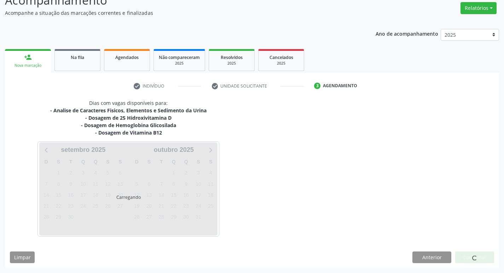
scroll to position [57, 0]
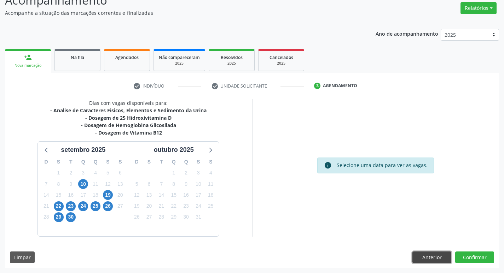
click at [424, 254] on button "Anterior" at bounding box center [431, 258] width 39 height 12
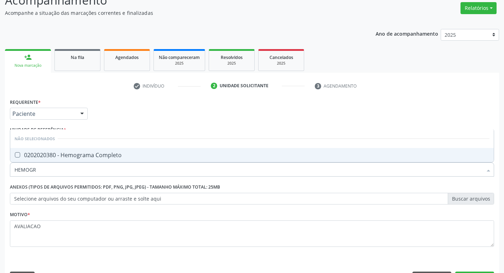
click at [93, 155] on div "0202020380 - Hemograma Completo" at bounding box center [251, 155] width 475 height 6
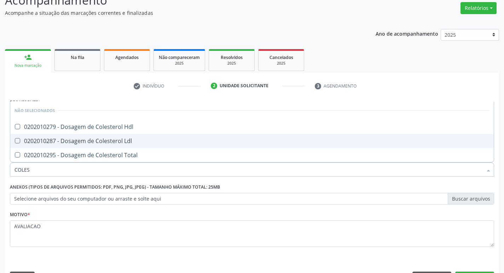
click at [110, 138] on div "0202010287 - Dosagem de Colesterol Ldl" at bounding box center [251, 141] width 475 height 6
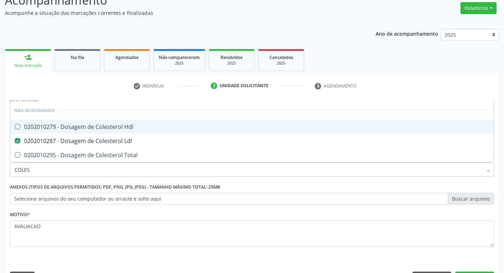
click at [105, 128] on div "0202010279 - Dosagem de Colesterol Hdl" at bounding box center [251, 127] width 475 height 6
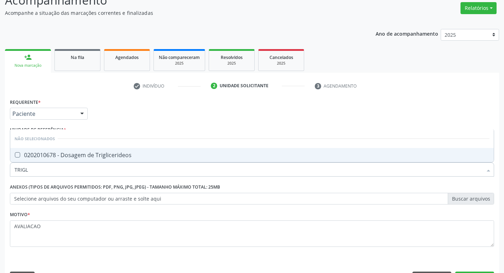
click at [116, 152] on div "0202010678 - Dosagem de Triglicerideos" at bounding box center [251, 155] width 475 height 6
click at [441, 131] on li "Não selecionados" at bounding box center [251, 138] width 483 height 19
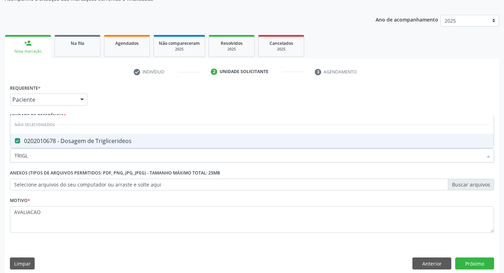
scroll to position [77, 0]
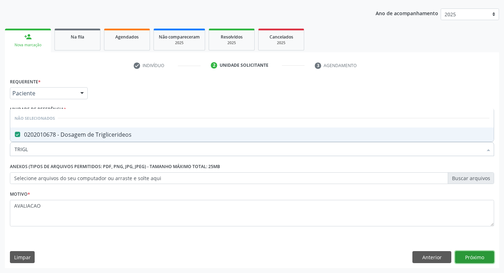
click at [483, 255] on button "Próximo" at bounding box center [474, 257] width 39 height 12
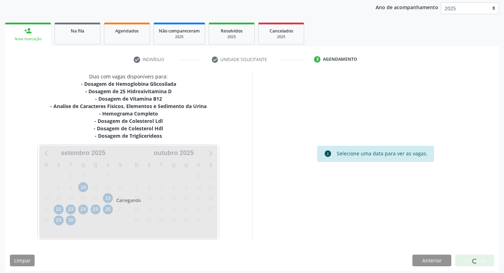
scroll to position [86, 0]
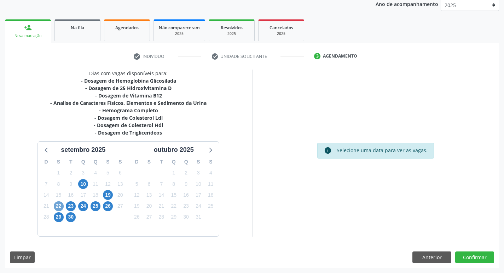
click at [59, 206] on span "22" at bounding box center [59, 206] width 10 height 10
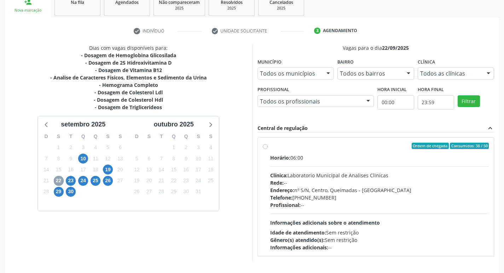
scroll to position [136, 0]
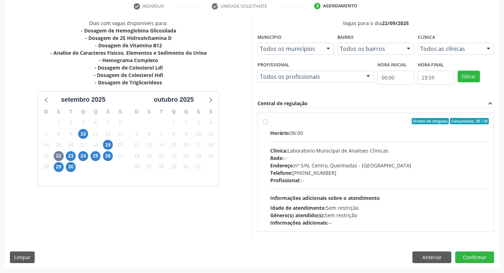
click at [372, 164] on div "Endereço: nº S/N, Centro, Queimadas - PB" at bounding box center [379, 165] width 219 height 7
click at [268, 124] on input "Ordem de chegada Consumidos: 38 / 50 Horário: 06:00 Clínica: Laboratorio Munici…" at bounding box center [265, 121] width 5 height 6
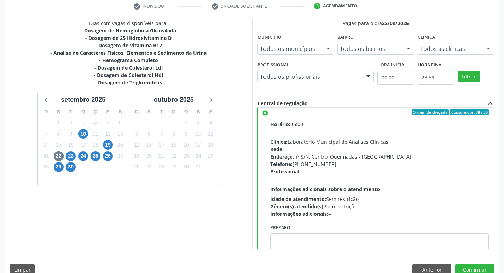
scroll to position [35, 0]
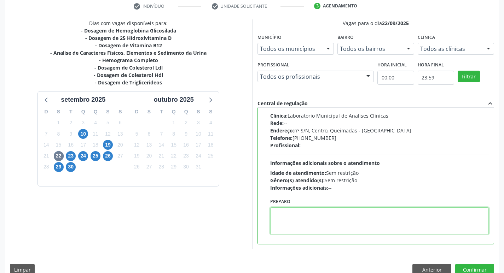
click at [329, 234] on textarea at bounding box center [379, 220] width 219 height 27
paste textarea "IR EM [GEOGRAPHIC_DATA]"
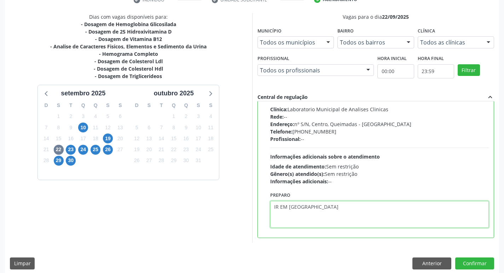
scroll to position [149, 0]
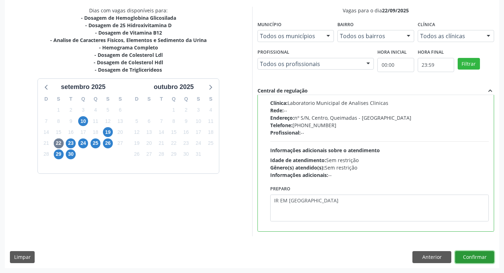
click at [475, 258] on button "Confirmar" at bounding box center [474, 257] width 39 height 12
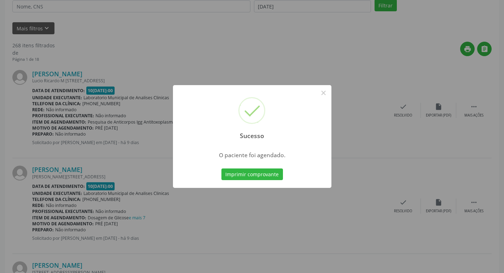
scroll to position [0, 0]
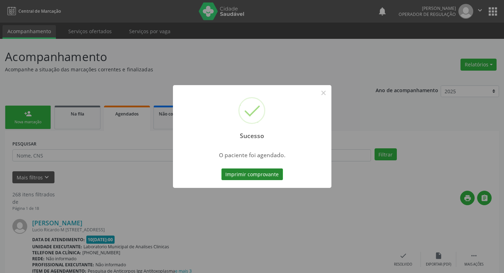
click at [252, 175] on button "Imprimir comprovante" at bounding box center [252, 175] width 62 height 12
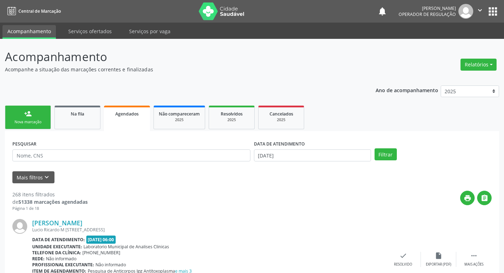
click at [123, 116] on div "Sucesso × O paciente foi agendado. Imprimir comprovante Cancel" at bounding box center [252, 136] width 504 height 273
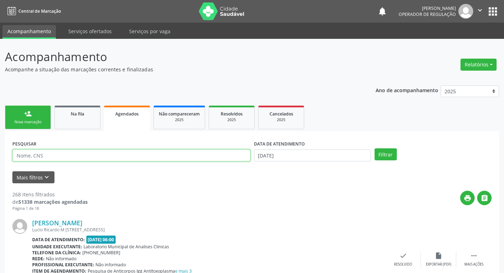
click at [81, 152] on input "text" at bounding box center [131, 156] width 238 height 12
type input "700804474501281"
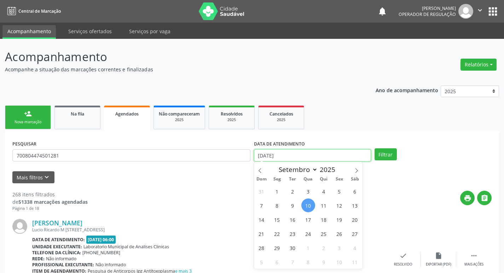
click at [314, 158] on input "[DATE]" at bounding box center [312, 156] width 117 height 12
click at [292, 193] on span "2" at bounding box center [293, 192] width 14 height 14
type input "02/09/2025"
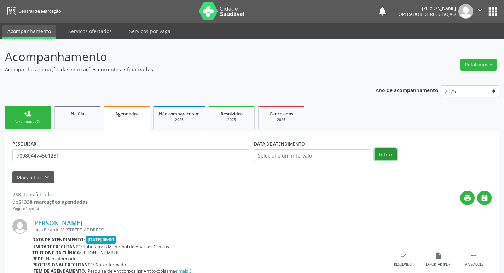
click at [378, 154] on button "Filtrar" at bounding box center [385, 154] width 22 height 12
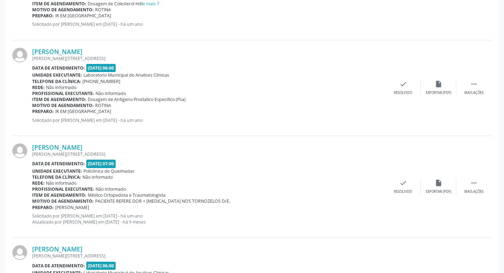
scroll to position [819, 0]
